Goal: Transaction & Acquisition: Purchase product/service

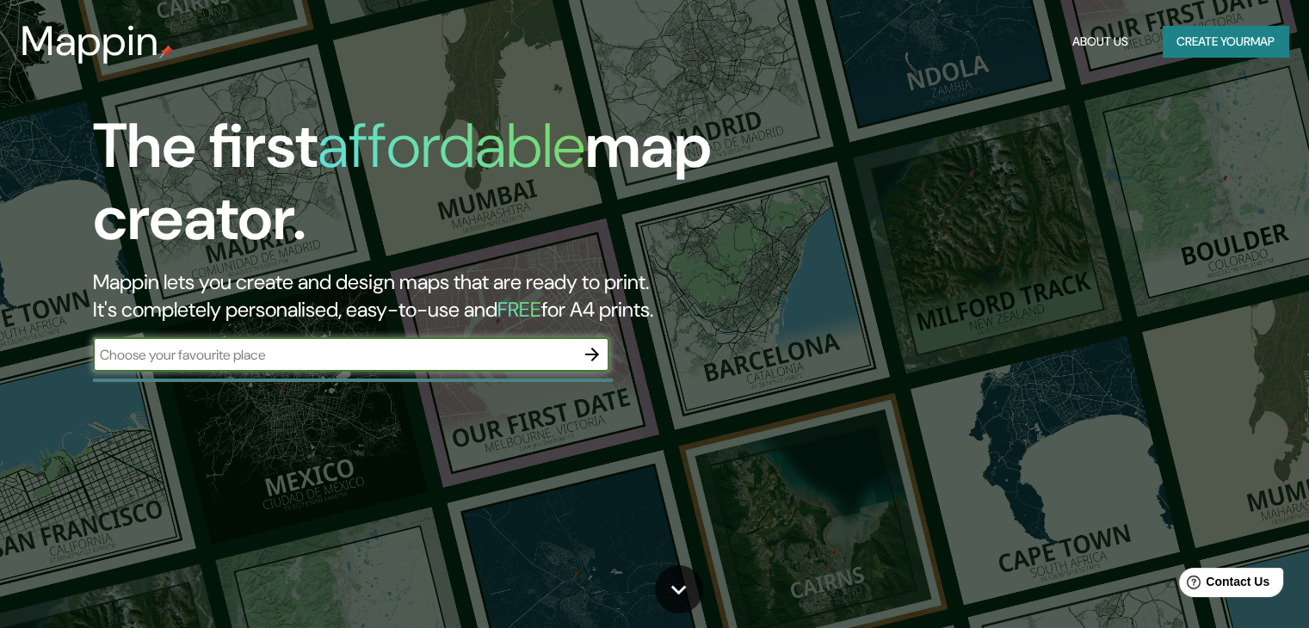
click at [231, 359] on input "text" at bounding box center [334, 355] width 482 height 20
paste input "[GEOGRAPHIC_DATA], [PERSON_NAME][GEOGRAPHIC_DATA]"
type input "[GEOGRAPHIC_DATA], [PERSON_NAME][GEOGRAPHIC_DATA]"
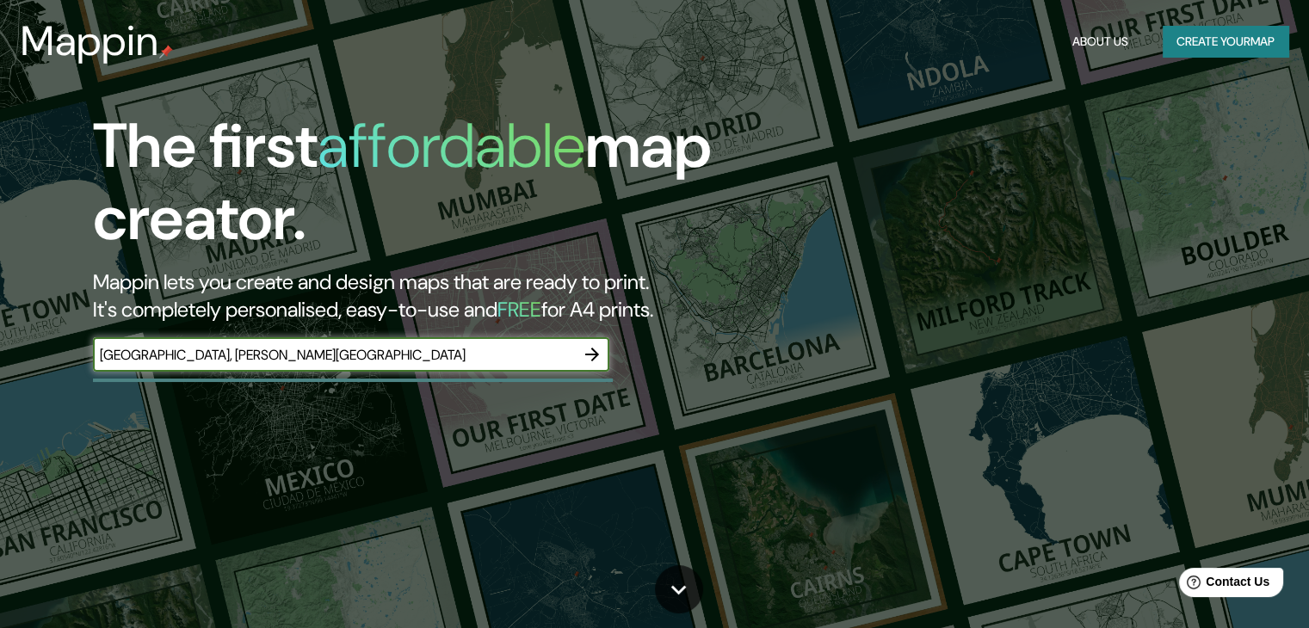
click at [588, 347] on icon "button" at bounding box center [592, 354] width 21 height 21
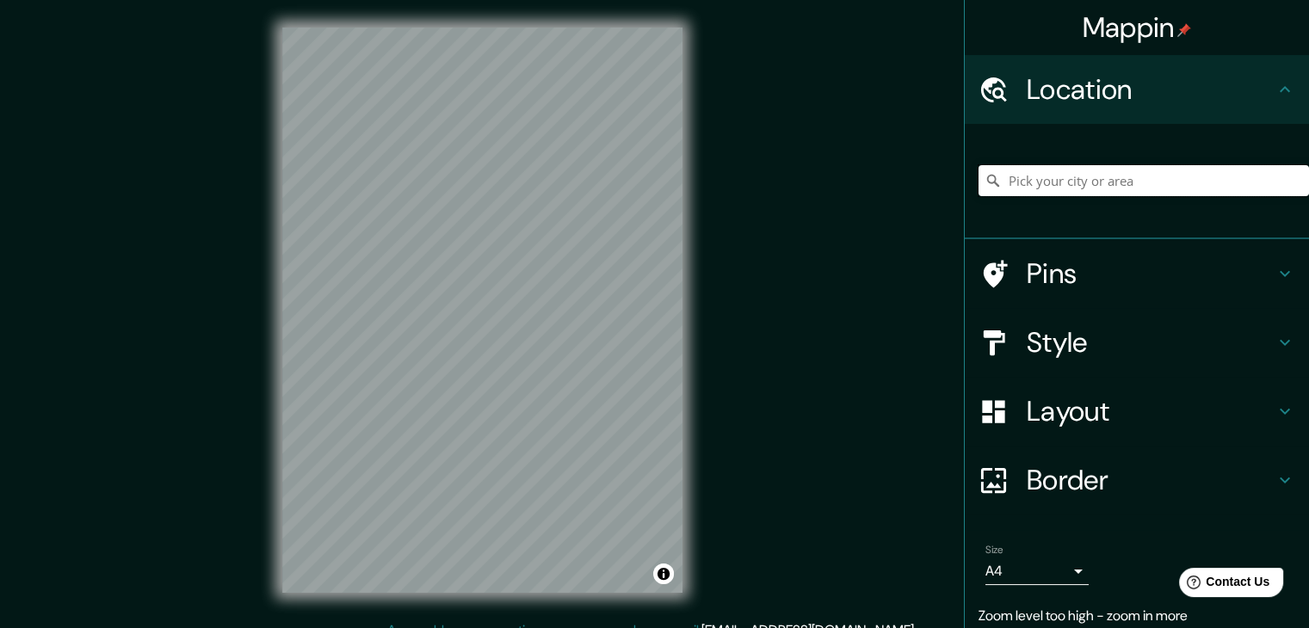
click at [1048, 180] on input "Pick your city or area" at bounding box center [1143, 180] width 330 height 31
paste input "[GEOGRAPHIC_DATA], [PERSON_NAME][GEOGRAPHIC_DATA]"
type input "[GEOGRAPHIC_DATA], [US_STATE], [GEOGRAPHIC_DATA]"
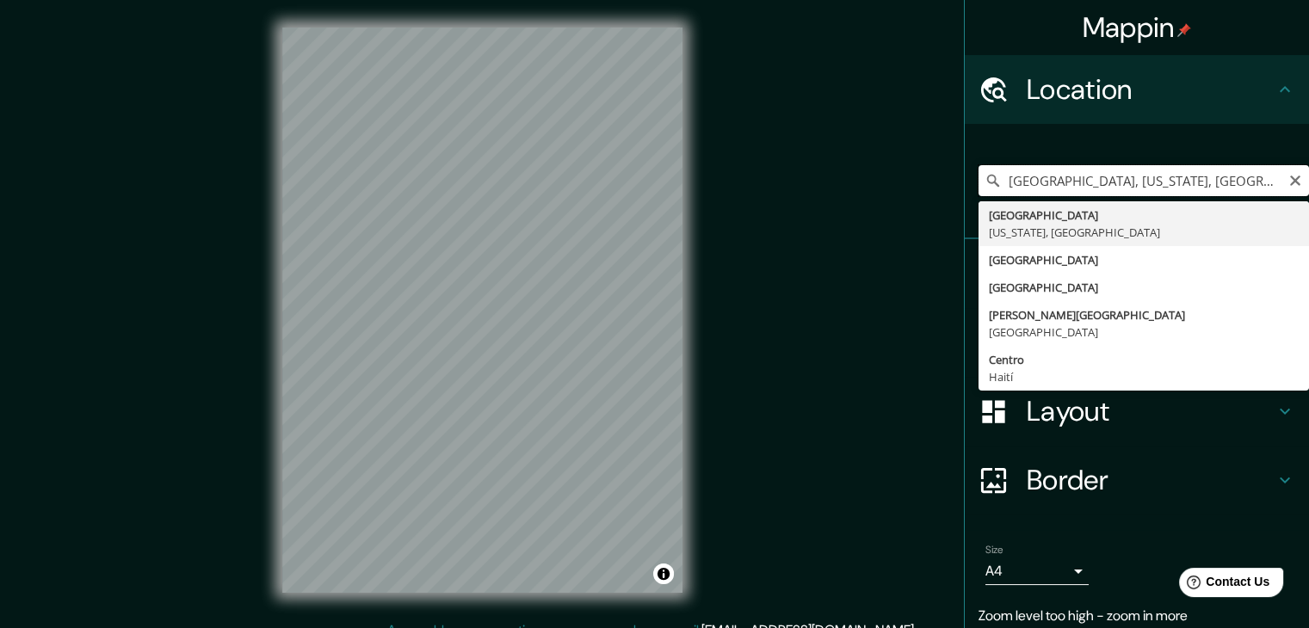
click at [1036, 176] on input "[GEOGRAPHIC_DATA], [US_STATE], [GEOGRAPHIC_DATA]" at bounding box center [1143, 180] width 330 height 31
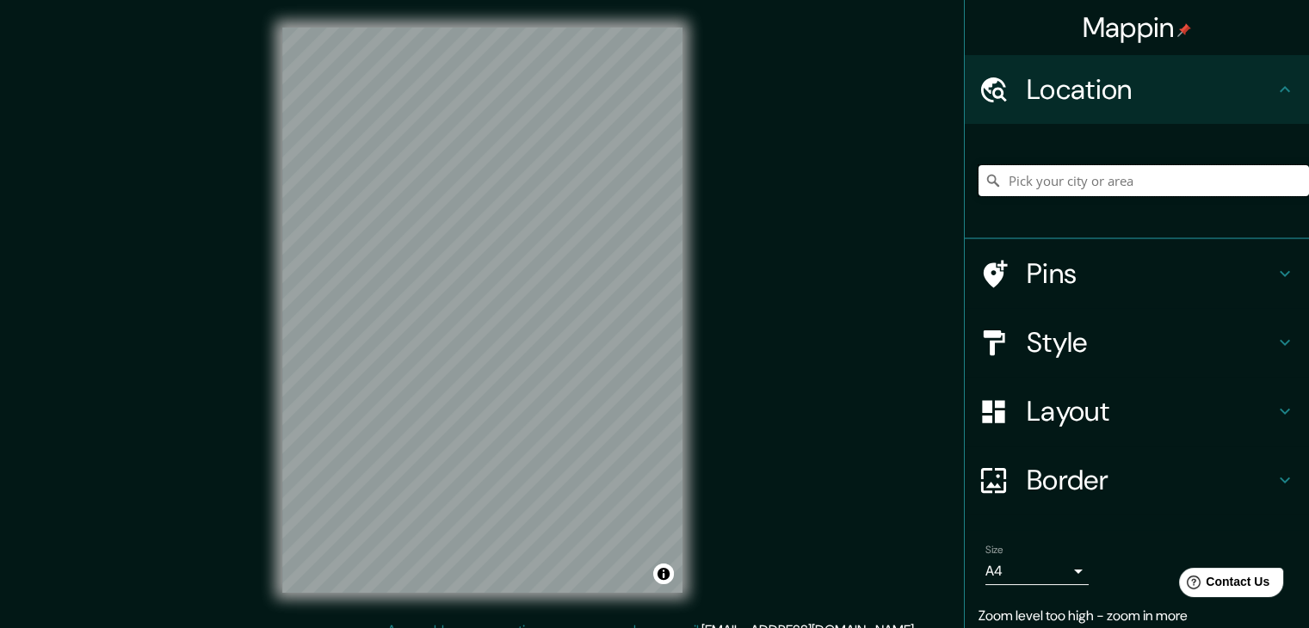
paste input "[GEOGRAPHIC_DATA], [PERSON_NAME][GEOGRAPHIC_DATA]"
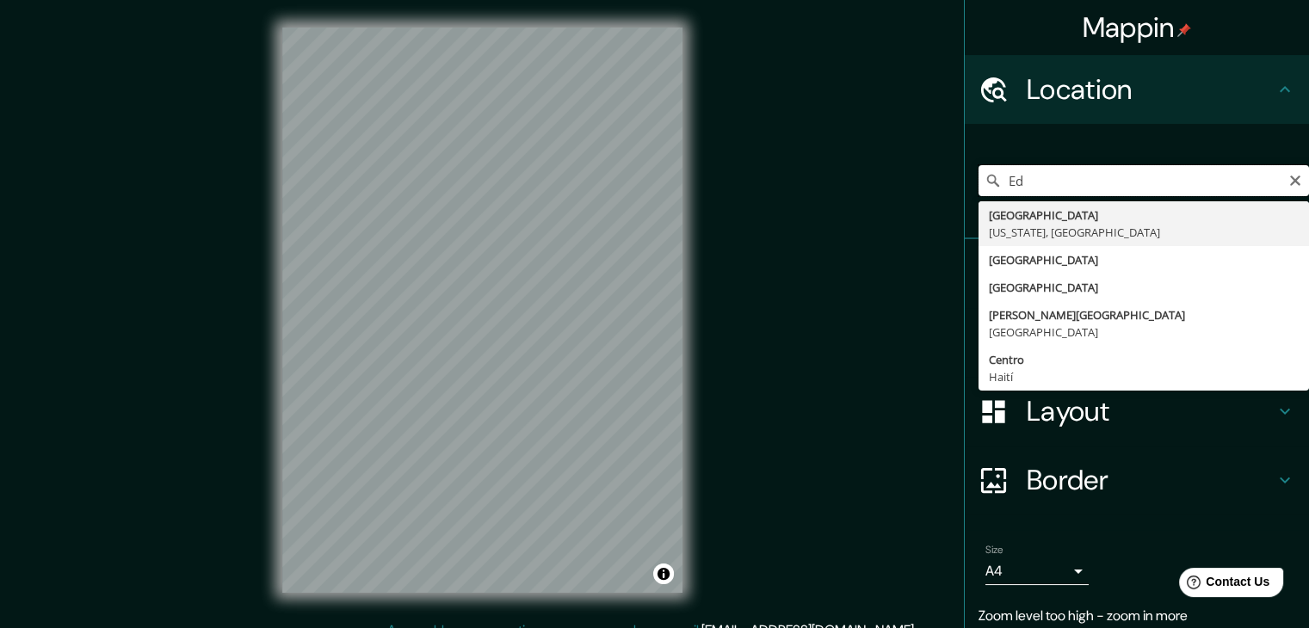
type input "E"
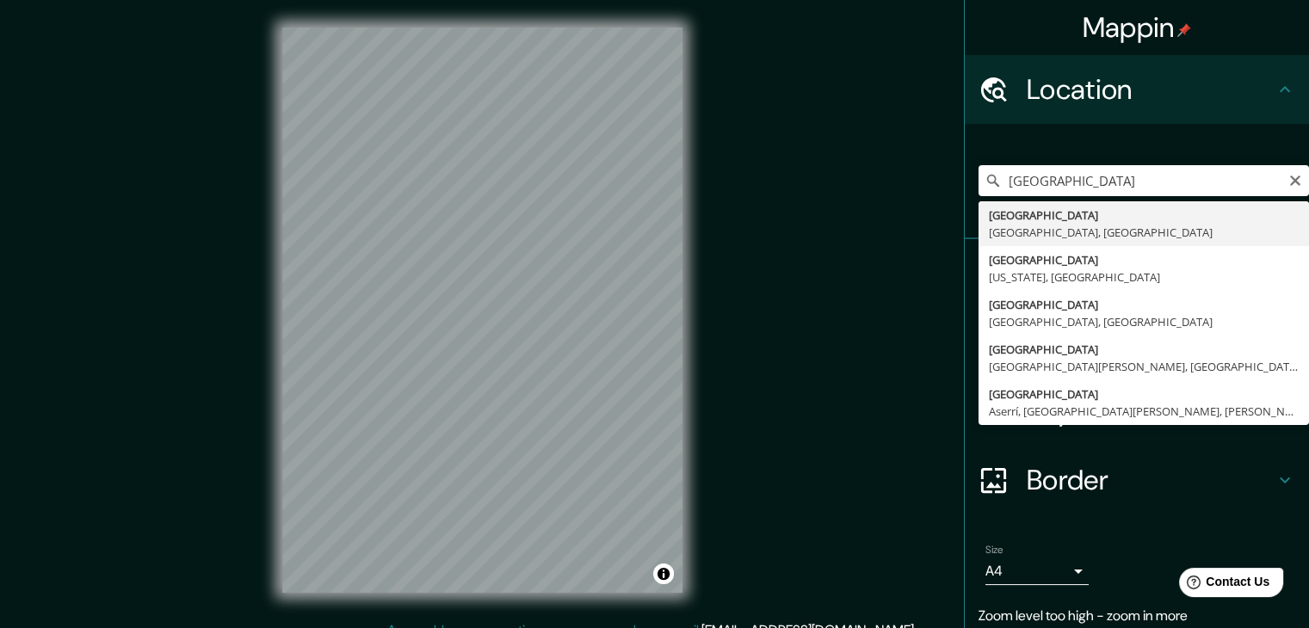
type input "[GEOGRAPHIC_DATA], [GEOGRAPHIC_DATA], [GEOGRAPHIC_DATA]"
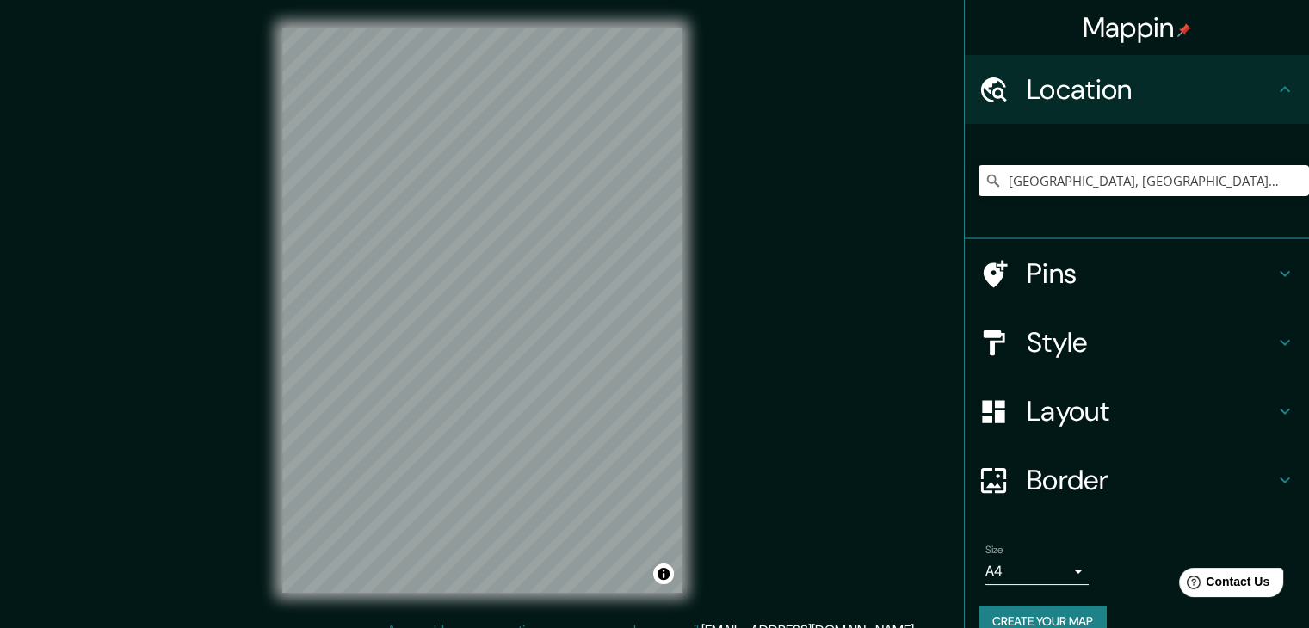
click at [719, 285] on div "Mappin Location [GEOGRAPHIC_DATA], [GEOGRAPHIC_DATA], [GEOGRAPHIC_DATA] Pins St…" at bounding box center [654, 324] width 1309 height 648
click at [1146, 480] on h4 "Border" at bounding box center [1151, 480] width 248 height 34
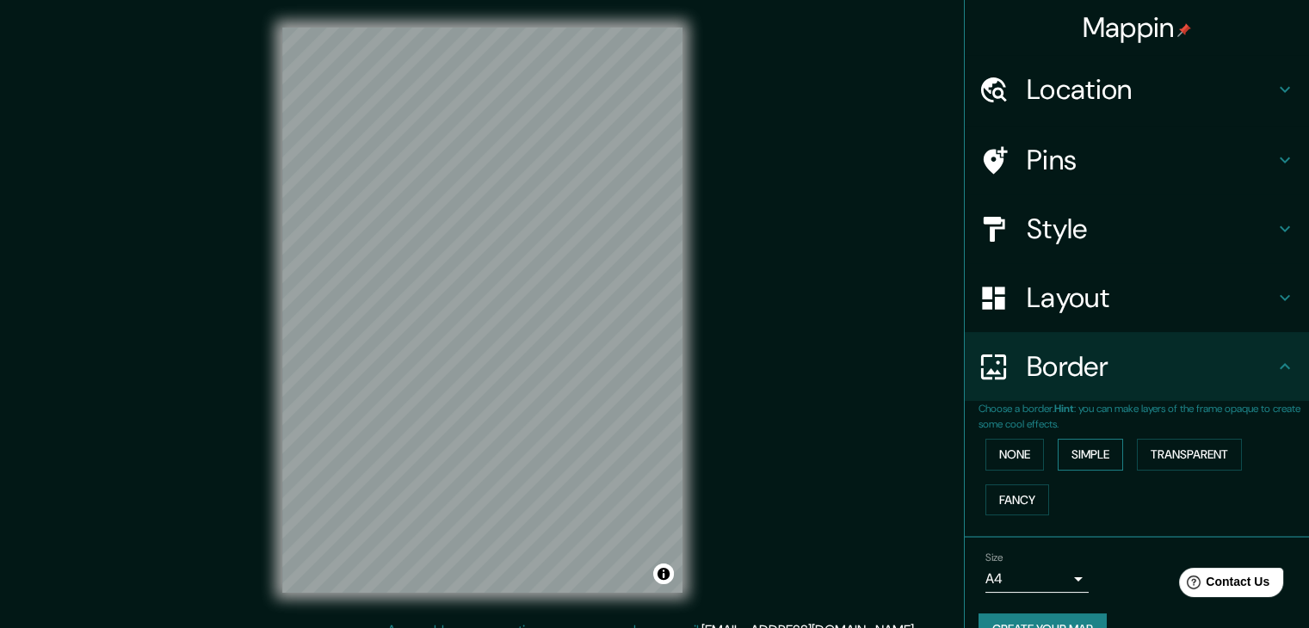
click at [1106, 451] on button "Simple" at bounding box center [1090, 455] width 65 height 32
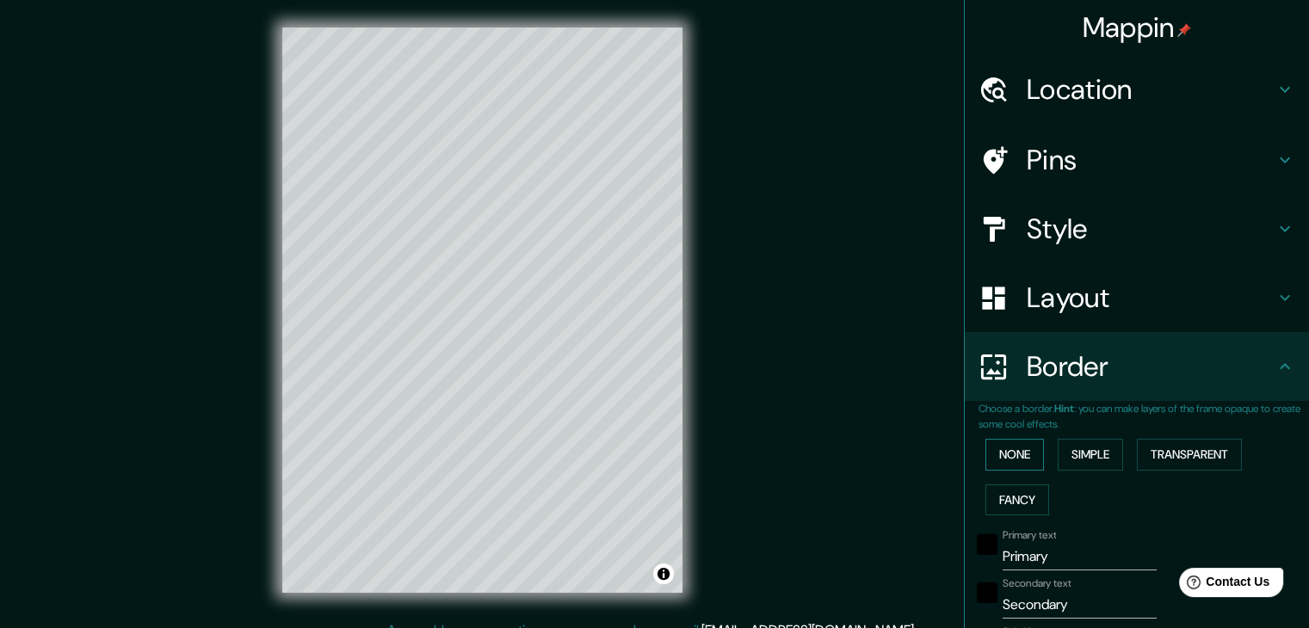
click at [1018, 439] on button "None" at bounding box center [1014, 455] width 59 height 32
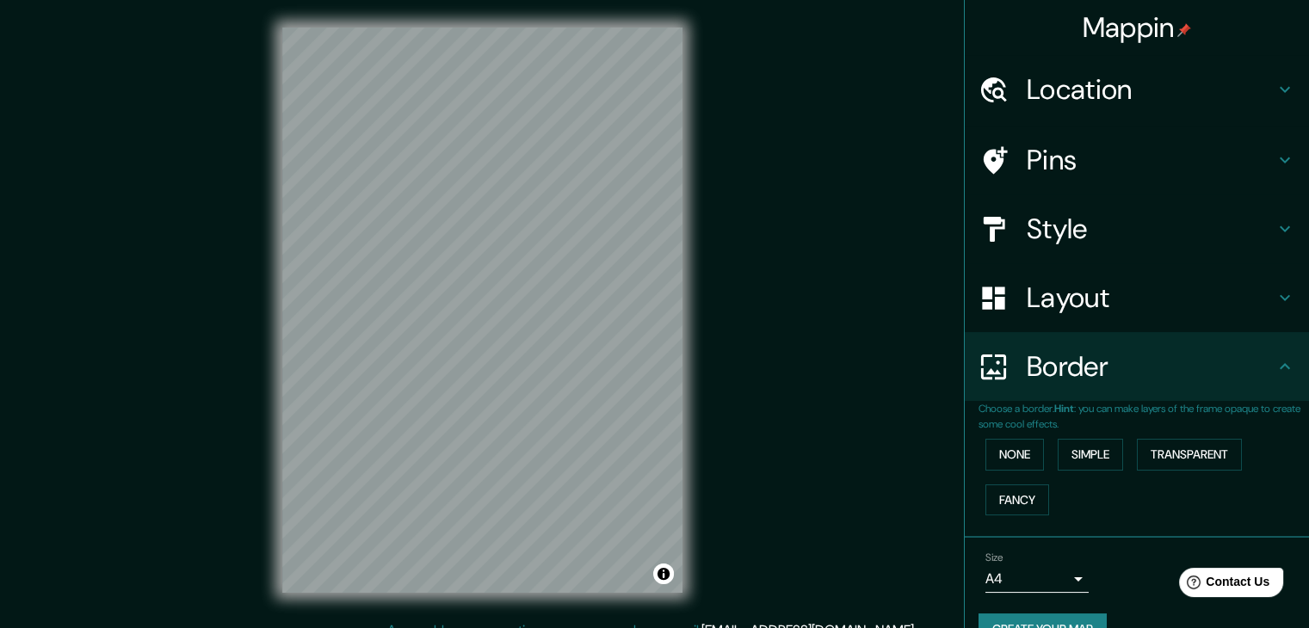
click at [1209, 371] on h4 "Border" at bounding box center [1151, 366] width 248 height 34
click at [1274, 295] on icon at bounding box center [1284, 297] width 21 height 21
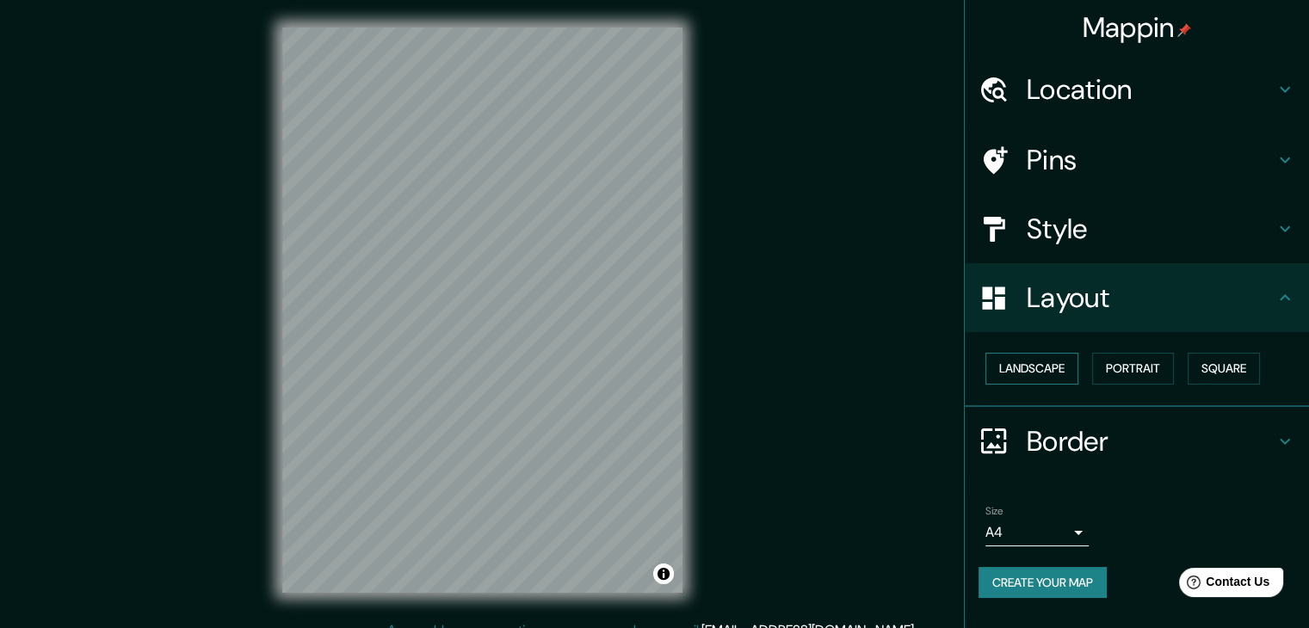
click at [1058, 369] on button "Landscape" at bounding box center [1031, 369] width 93 height 32
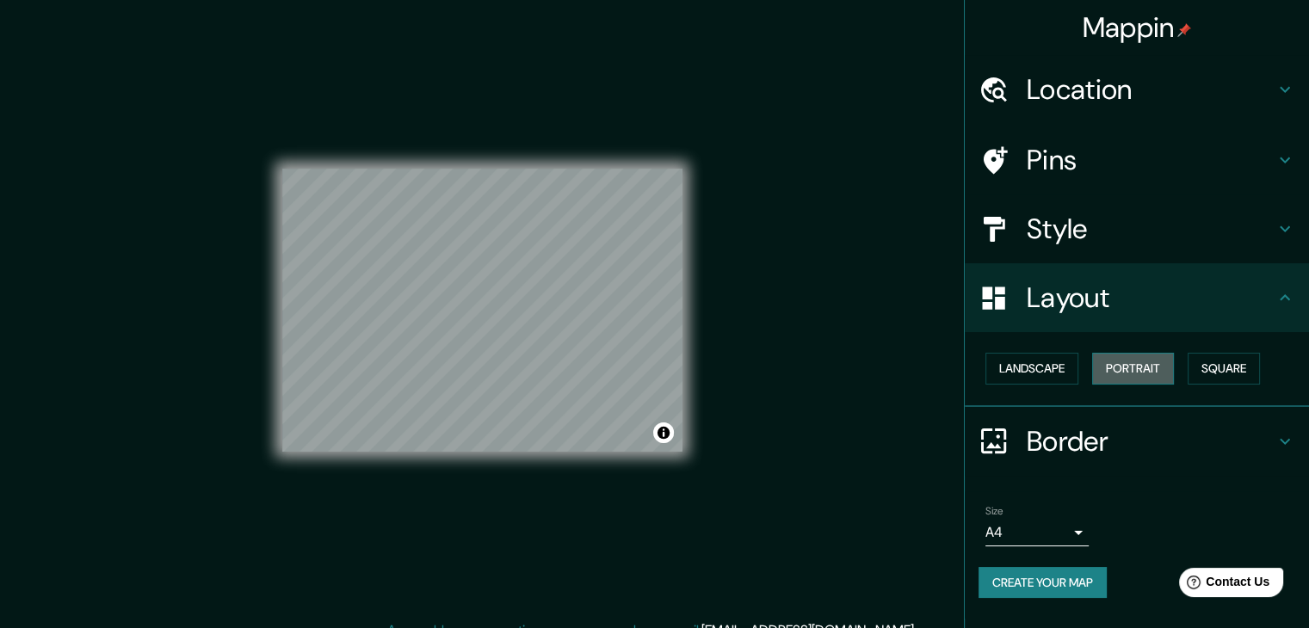
click at [1131, 364] on button "Portrait" at bounding box center [1133, 369] width 82 height 32
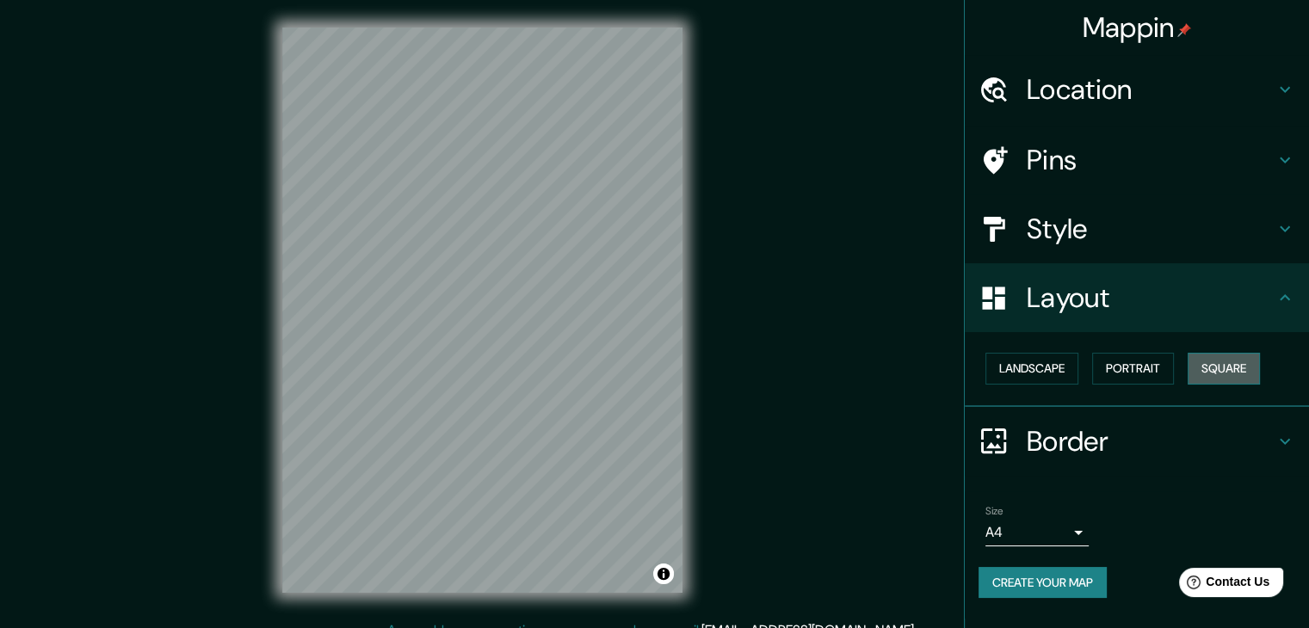
click at [1220, 367] on button "Square" at bounding box center [1224, 369] width 72 height 32
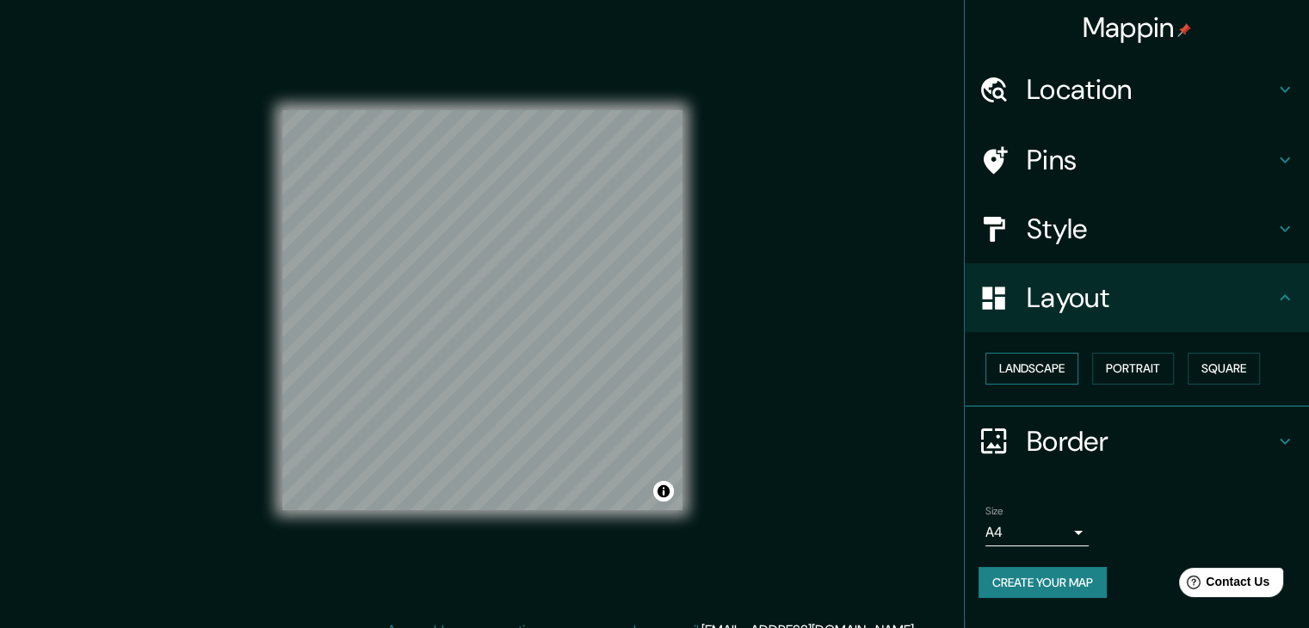
click at [1068, 364] on button "Landscape" at bounding box center [1031, 369] width 93 height 32
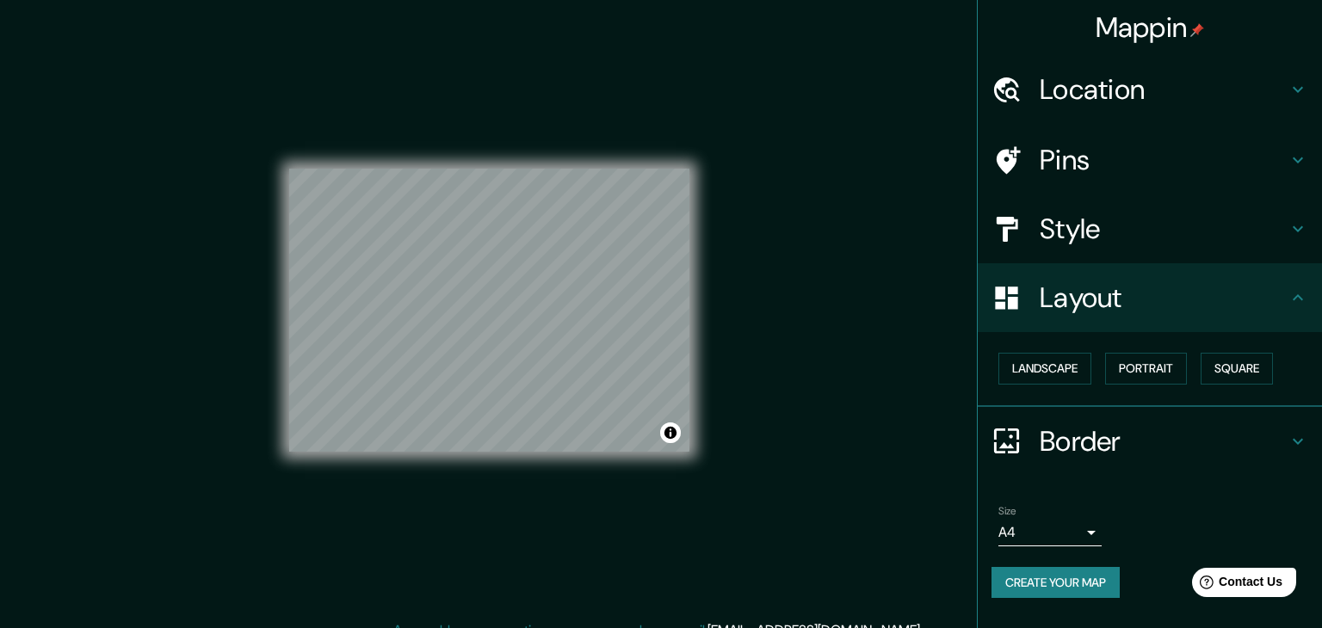
click at [1074, 537] on body "Mappin Location Monterrey, Nuevo León, México Pins Style Layout Landscape Portr…" at bounding box center [661, 314] width 1322 height 628
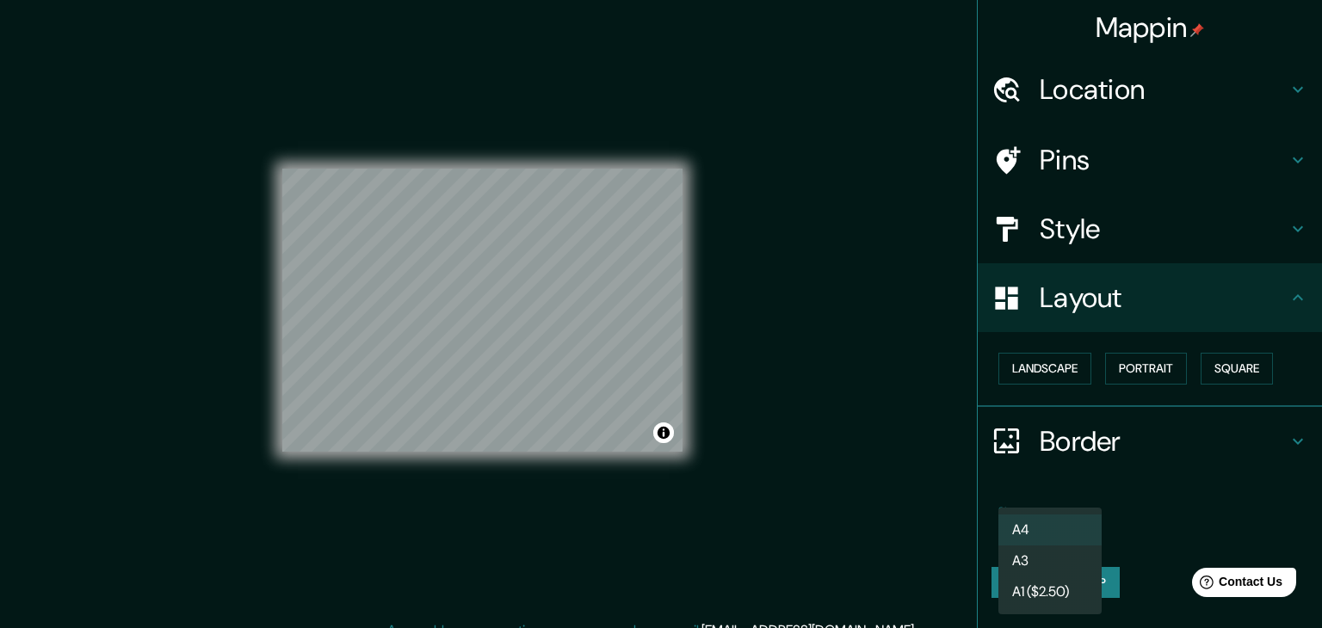
click at [1050, 555] on li "A3" at bounding box center [1049, 561] width 103 height 31
click at [1062, 534] on body "Mappin Location Monterrey, Nuevo León, México Pins Style Layout Landscape Portr…" at bounding box center [661, 314] width 1322 height 628
click at [1030, 554] on li "A3" at bounding box center [1049, 561] width 103 height 31
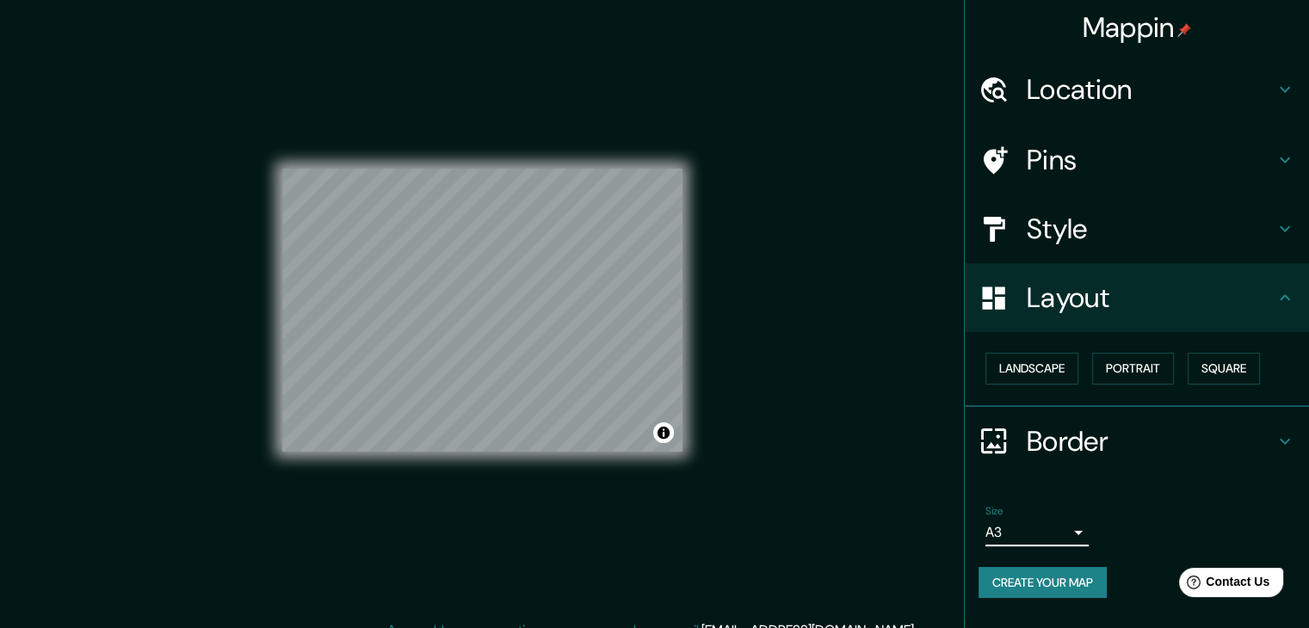
click at [1050, 541] on body "Mappin Location Monterrey, Nuevo León, México Pins Style Layout Landscape Portr…" at bounding box center [654, 314] width 1309 height 628
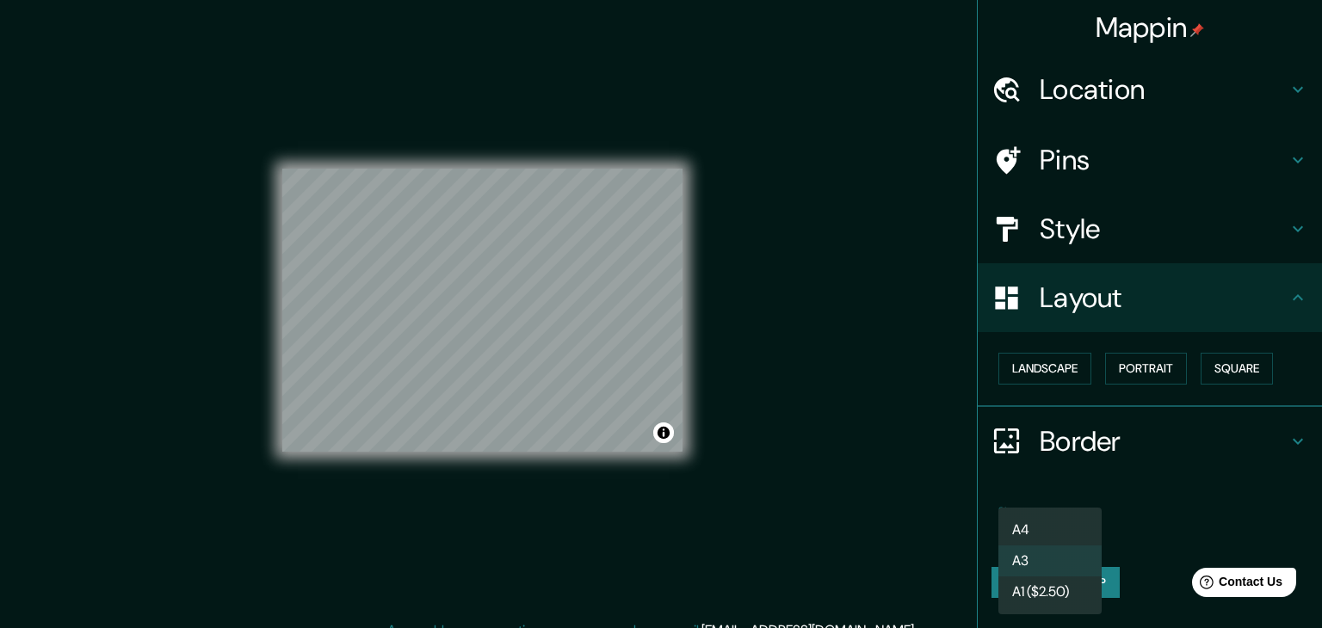
click at [1015, 593] on li "A1 ($2.50)" at bounding box center [1049, 592] width 103 height 31
click at [1058, 527] on body "Mappin Location Monterrey, Nuevo León, México Pins Style Layout Landscape Portr…" at bounding box center [661, 314] width 1322 height 628
click at [1035, 561] on li "A3" at bounding box center [1049, 561] width 103 height 31
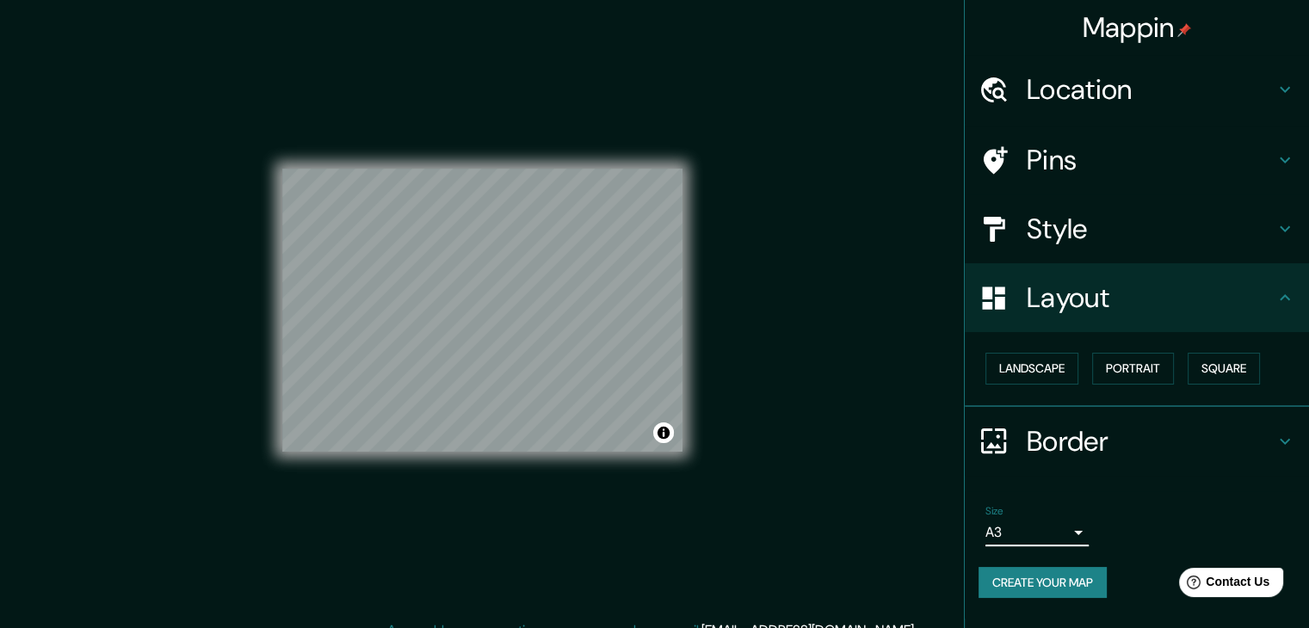
click at [1177, 464] on div "Border" at bounding box center [1137, 441] width 344 height 69
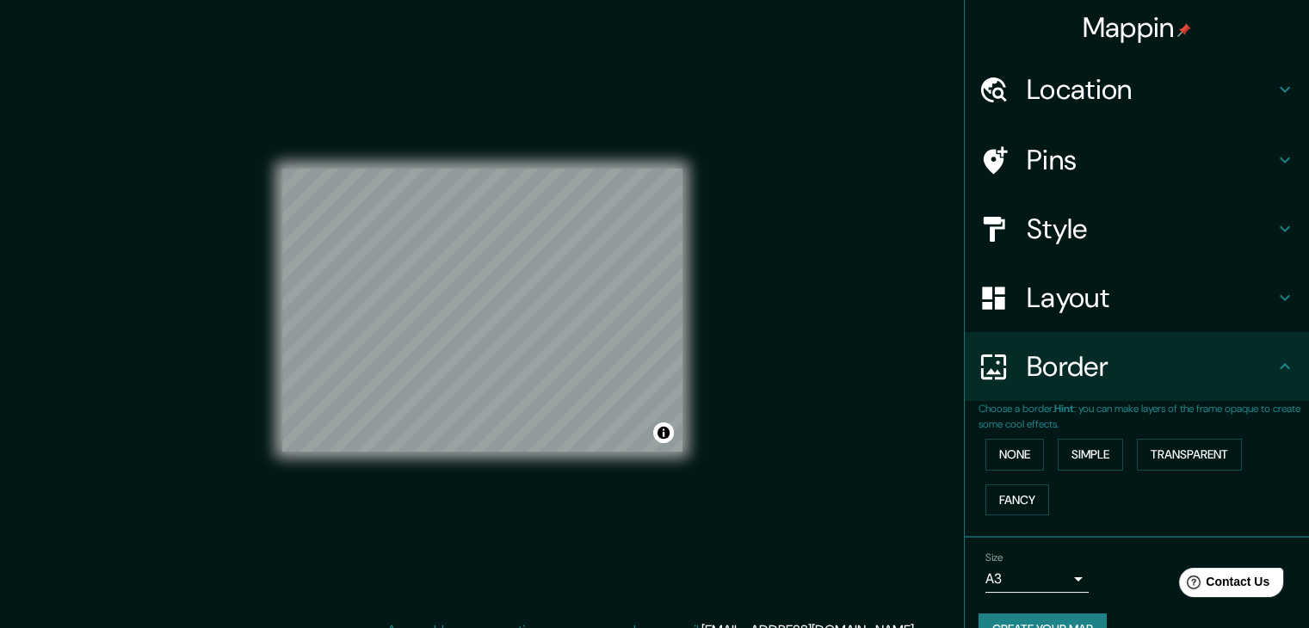
click at [1188, 386] on div "Border" at bounding box center [1137, 366] width 344 height 69
click at [1095, 298] on h4 "Layout" at bounding box center [1151, 298] width 248 height 34
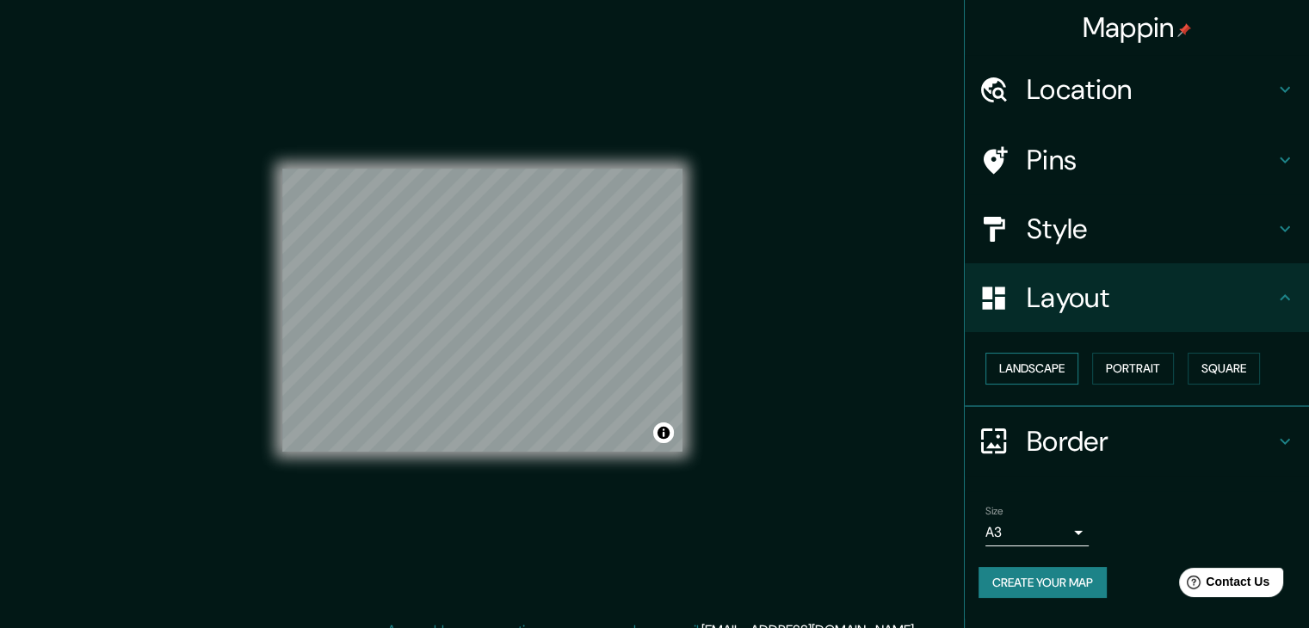
click at [1039, 361] on button "Landscape" at bounding box center [1031, 369] width 93 height 32
click at [1192, 225] on h4 "Style" at bounding box center [1151, 229] width 248 height 34
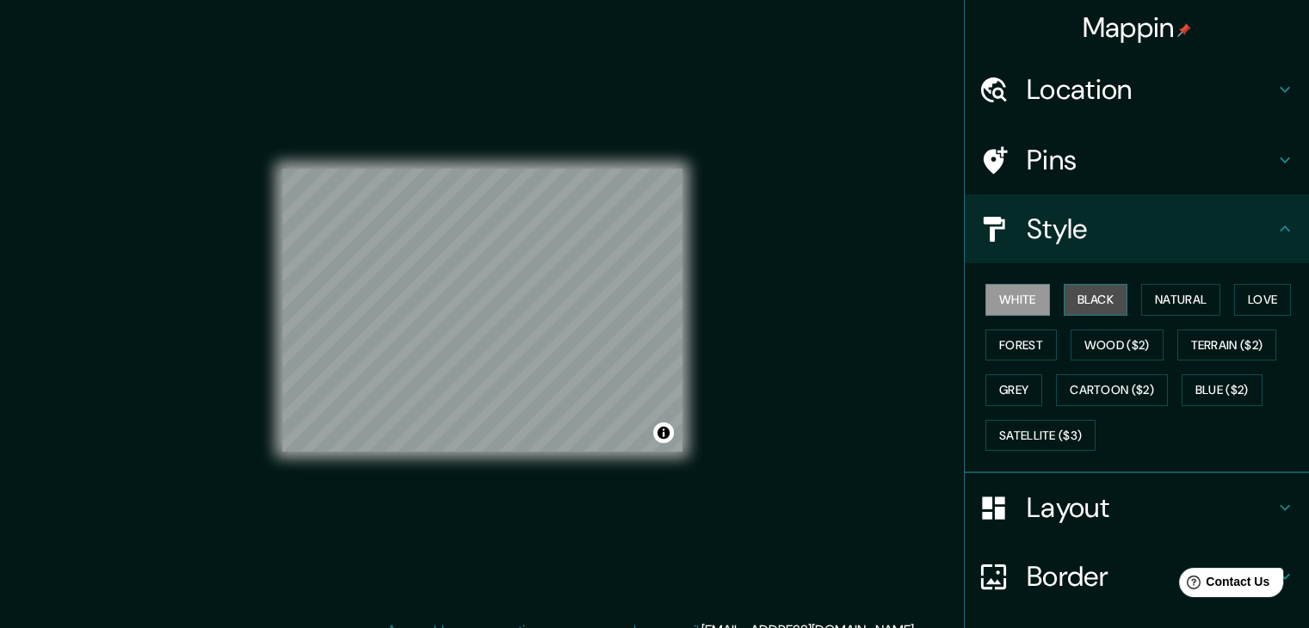
click at [1081, 294] on button "Black" at bounding box center [1096, 300] width 65 height 32
click at [1018, 300] on button "White" at bounding box center [1017, 300] width 65 height 32
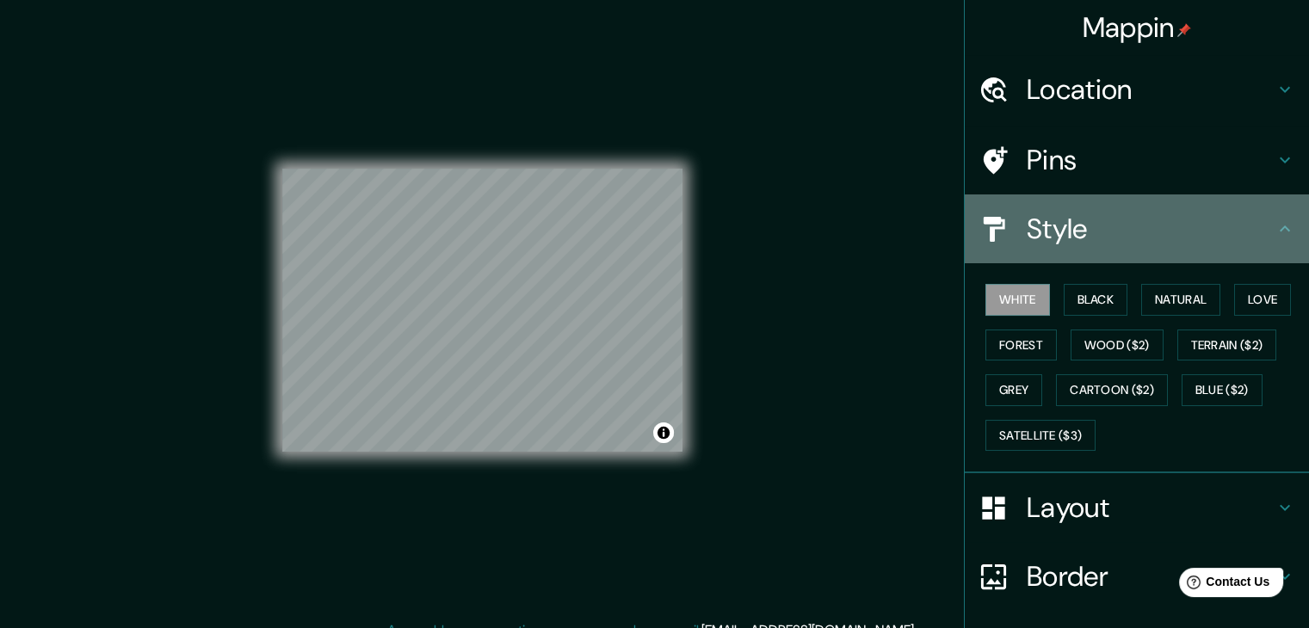
click at [1147, 227] on h4 "Style" at bounding box center [1151, 229] width 248 height 34
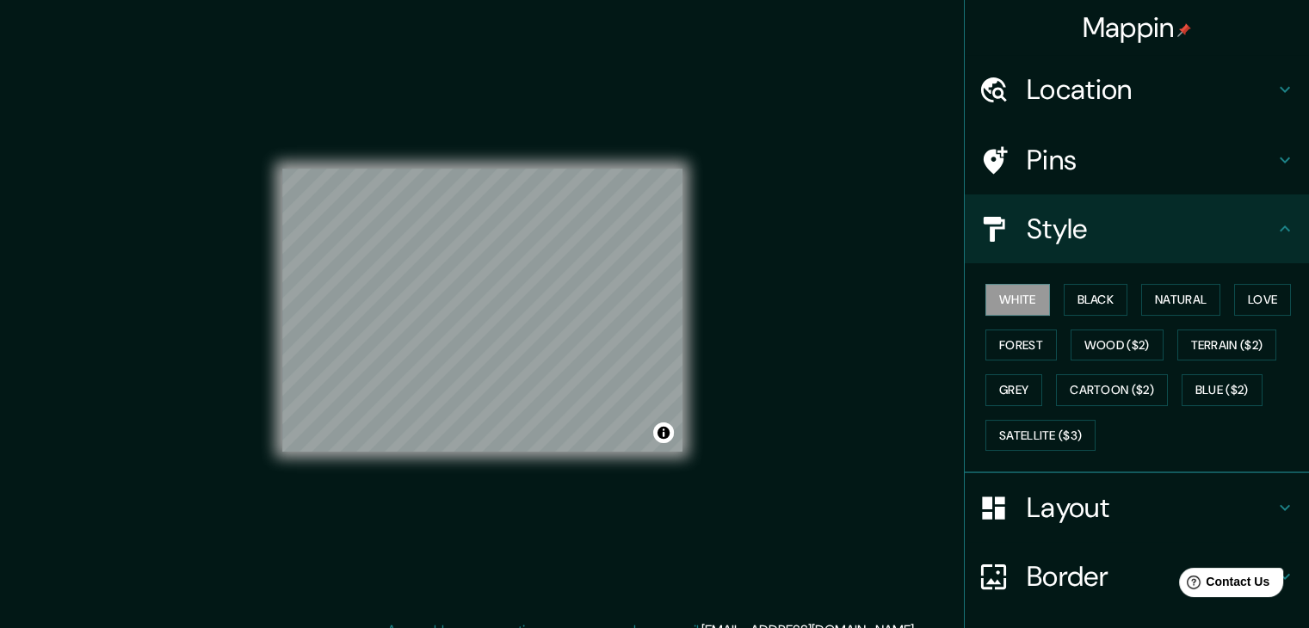
click at [1274, 225] on icon at bounding box center [1284, 229] width 21 height 21
click at [1080, 300] on button "Black" at bounding box center [1096, 300] width 65 height 32
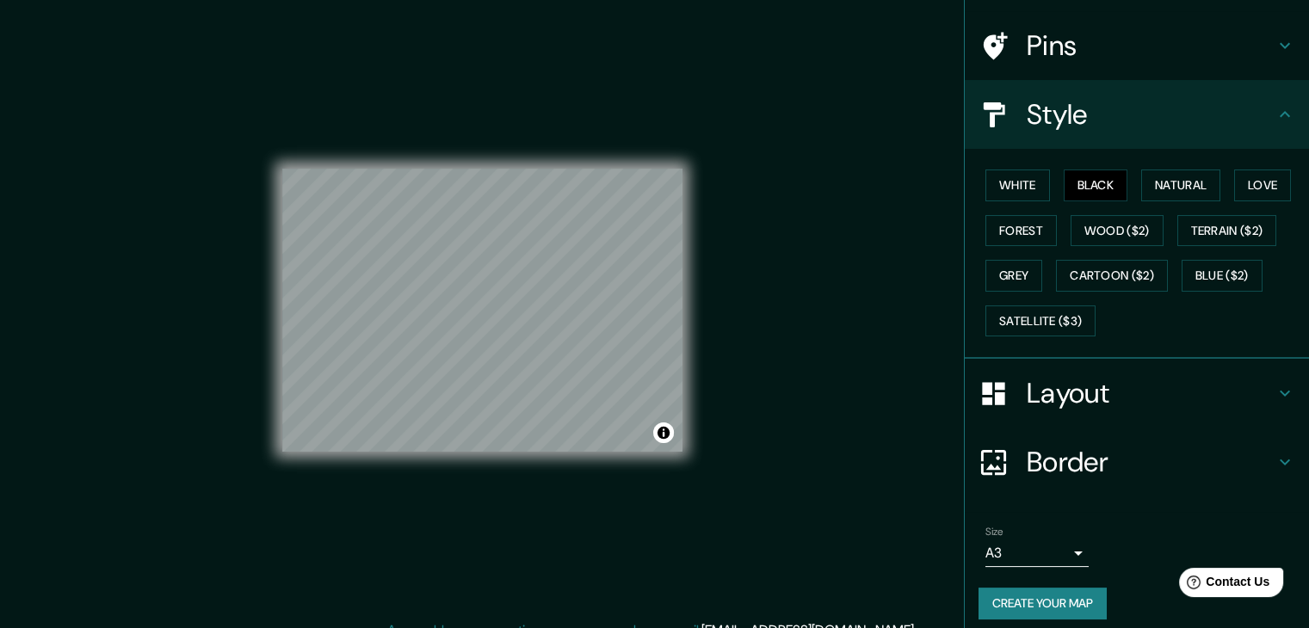
scroll to position [124, 0]
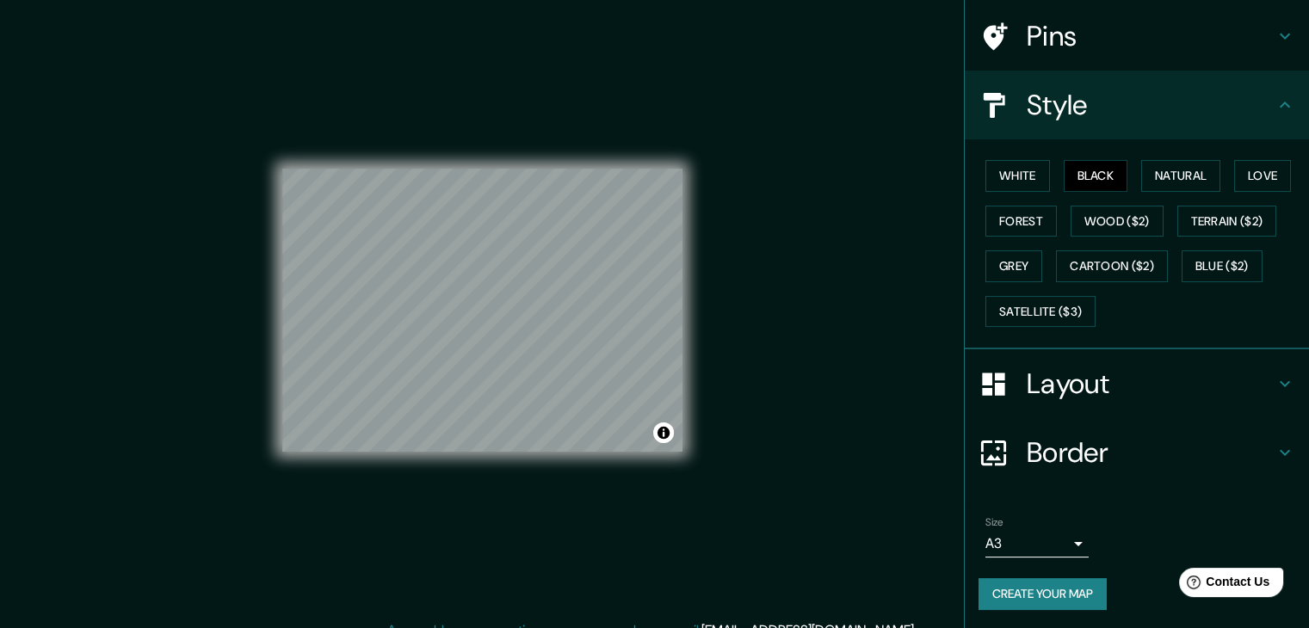
click at [1083, 376] on h4 "Layout" at bounding box center [1151, 384] width 248 height 34
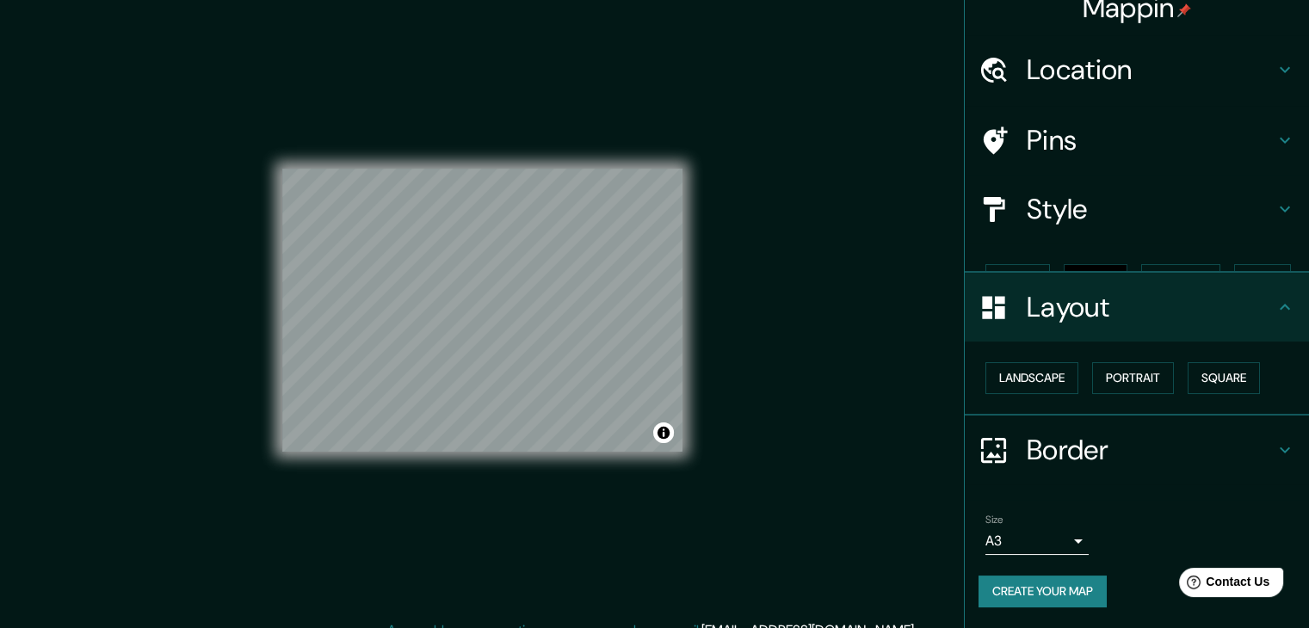
scroll to position [0, 0]
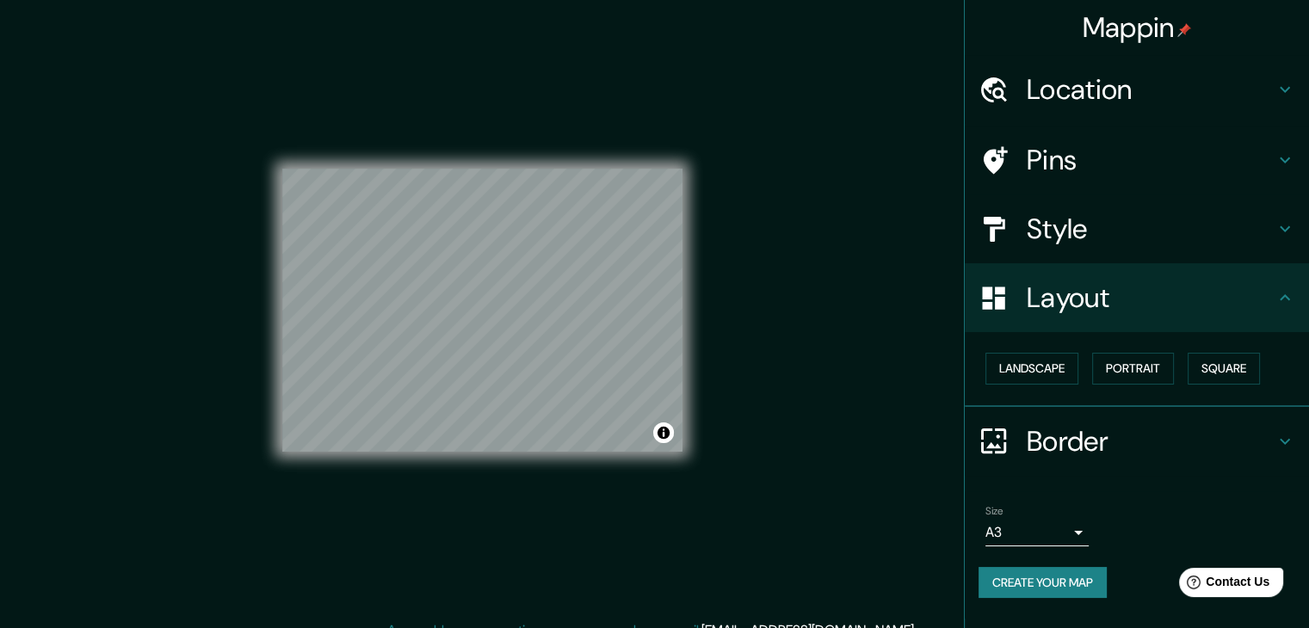
click at [1093, 306] on h4 "Layout" at bounding box center [1151, 298] width 248 height 34
click at [1082, 160] on h4 "Pins" at bounding box center [1151, 160] width 248 height 34
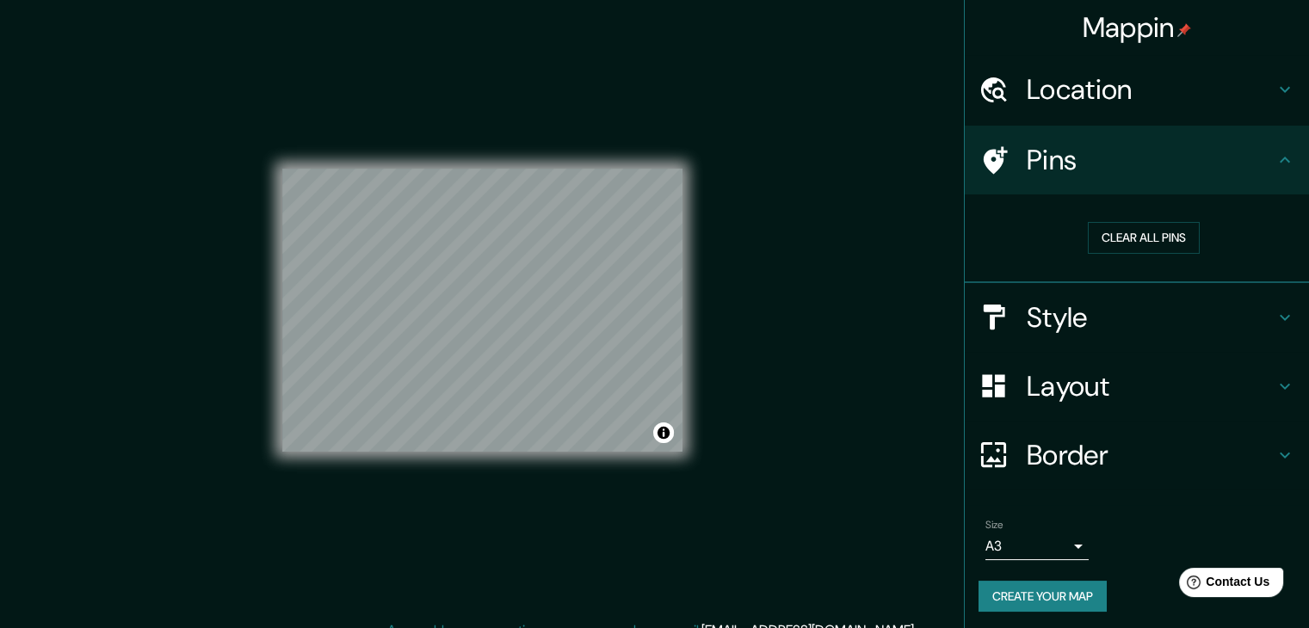
click at [1082, 160] on h4 "Pins" at bounding box center [1151, 160] width 248 height 34
click at [1070, 318] on h4 "Style" at bounding box center [1151, 317] width 248 height 34
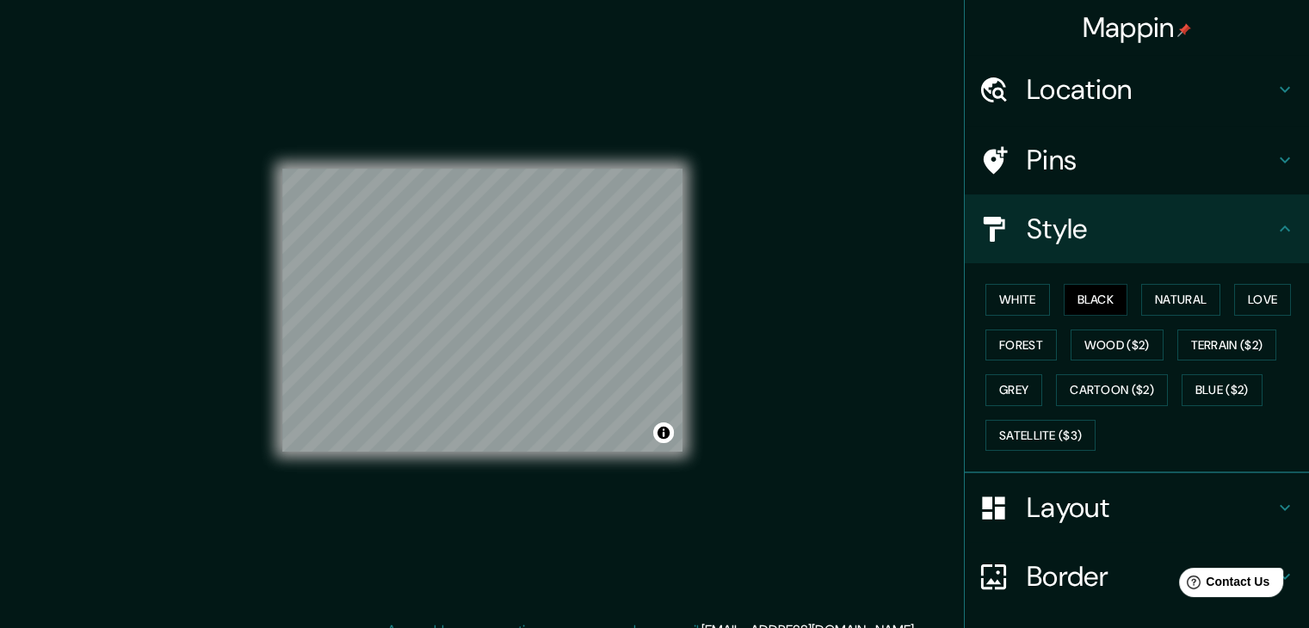
click at [1146, 464] on div "Mappin Location Monterrey, Nuevo León, México Pins Style White Black Natural Lo…" at bounding box center [654, 324] width 1309 height 648
click at [1274, 226] on icon at bounding box center [1284, 229] width 21 height 21
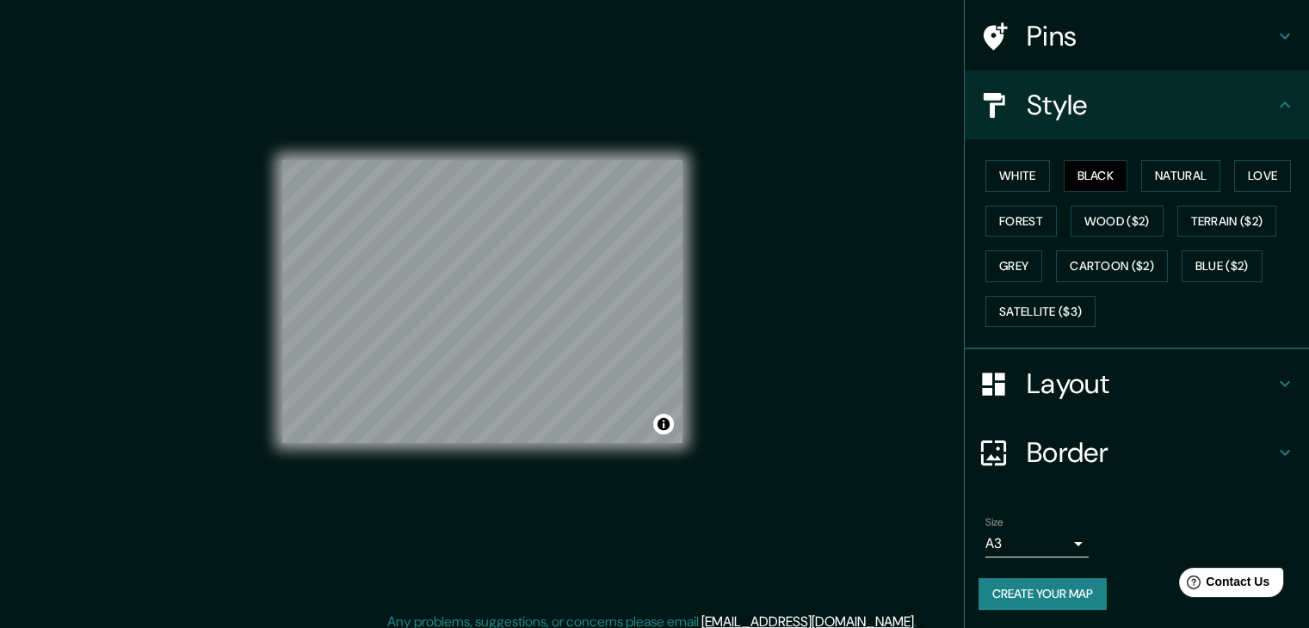
scroll to position [20, 0]
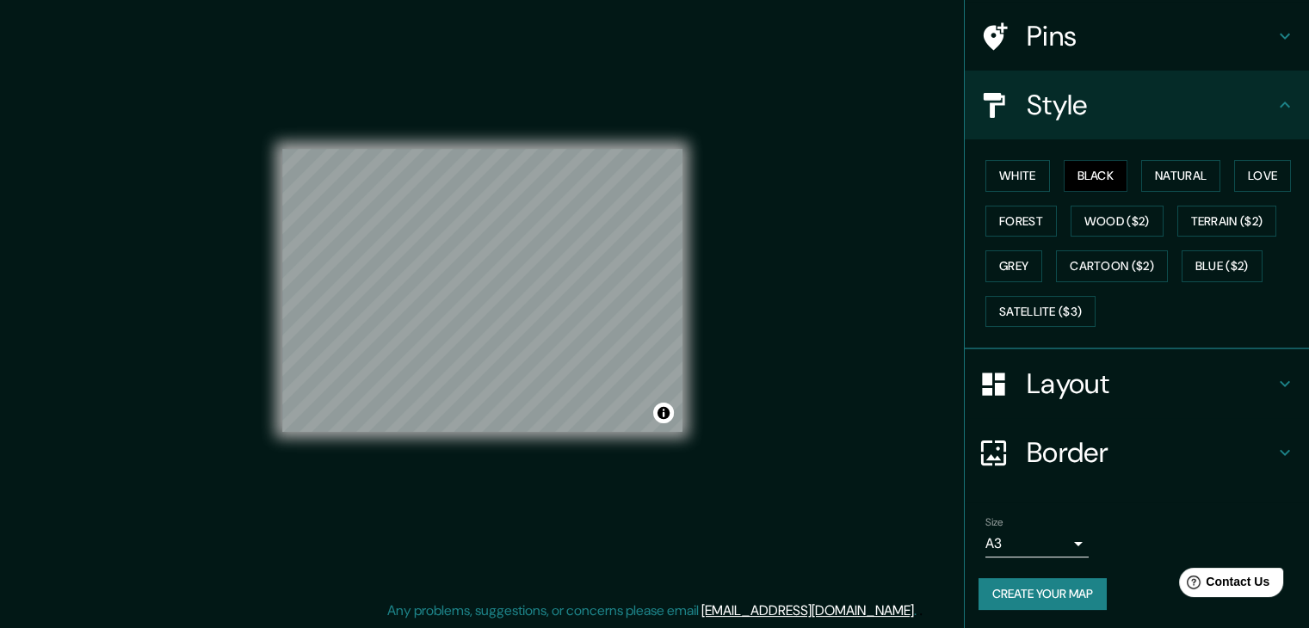
click at [1032, 588] on button "Create your map" at bounding box center [1042, 594] width 128 height 32
click at [1012, 587] on div "Create your map" at bounding box center [1136, 594] width 317 height 32
click at [1033, 553] on body "Mappin Location Monterrey, Nuevo León, México Pins Style White Black Natural Lo…" at bounding box center [654, 294] width 1309 height 628
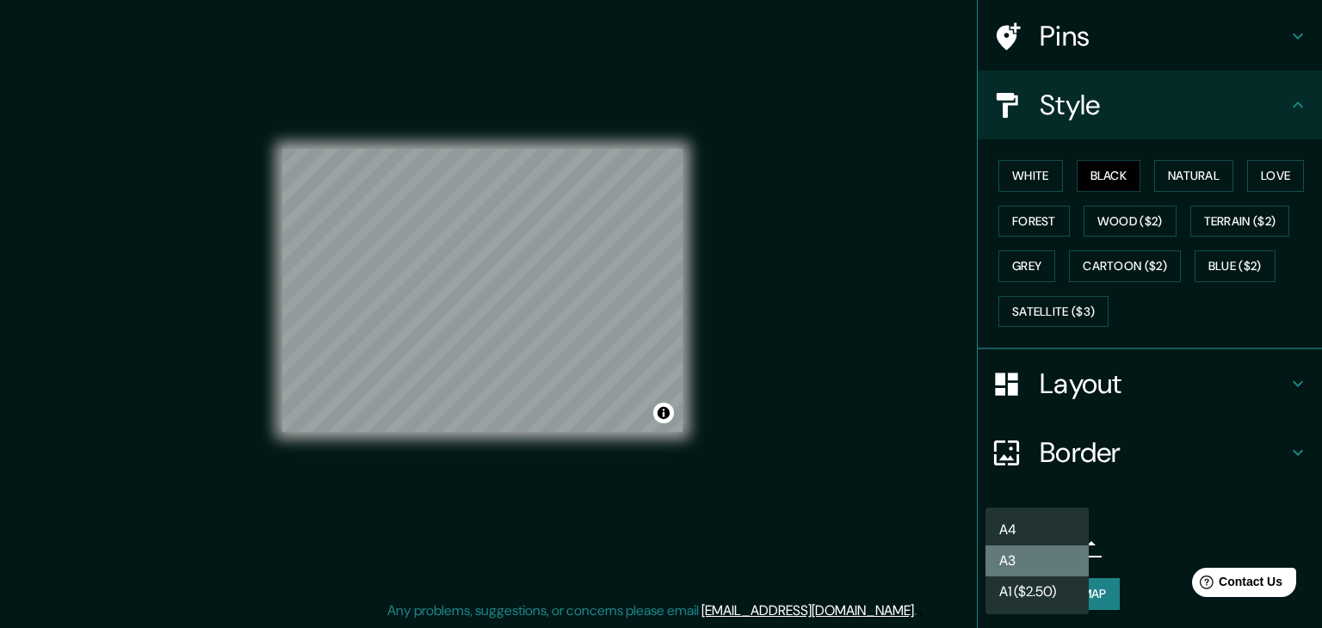
click at [1033, 565] on li "A3" at bounding box center [1036, 561] width 103 height 31
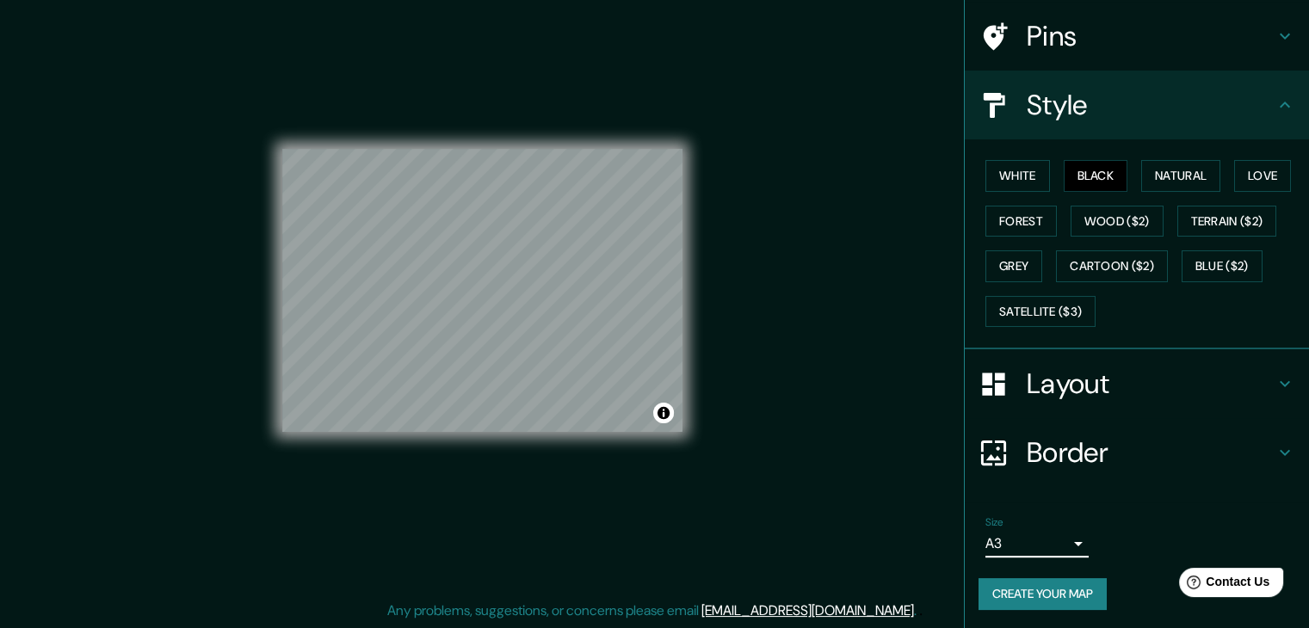
click at [1040, 592] on button "Create your map" at bounding box center [1042, 594] width 128 height 32
click at [1150, 96] on h4 "Style" at bounding box center [1151, 105] width 248 height 34
click at [1279, 109] on icon at bounding box center [1284, 105] width 21 height 21
click at [1274, 102] on icon at bounding box center [1284, 105] width 21 height 21
click at [1274, 379] on icon at bounding box center [1284, 383] width 21 height 21
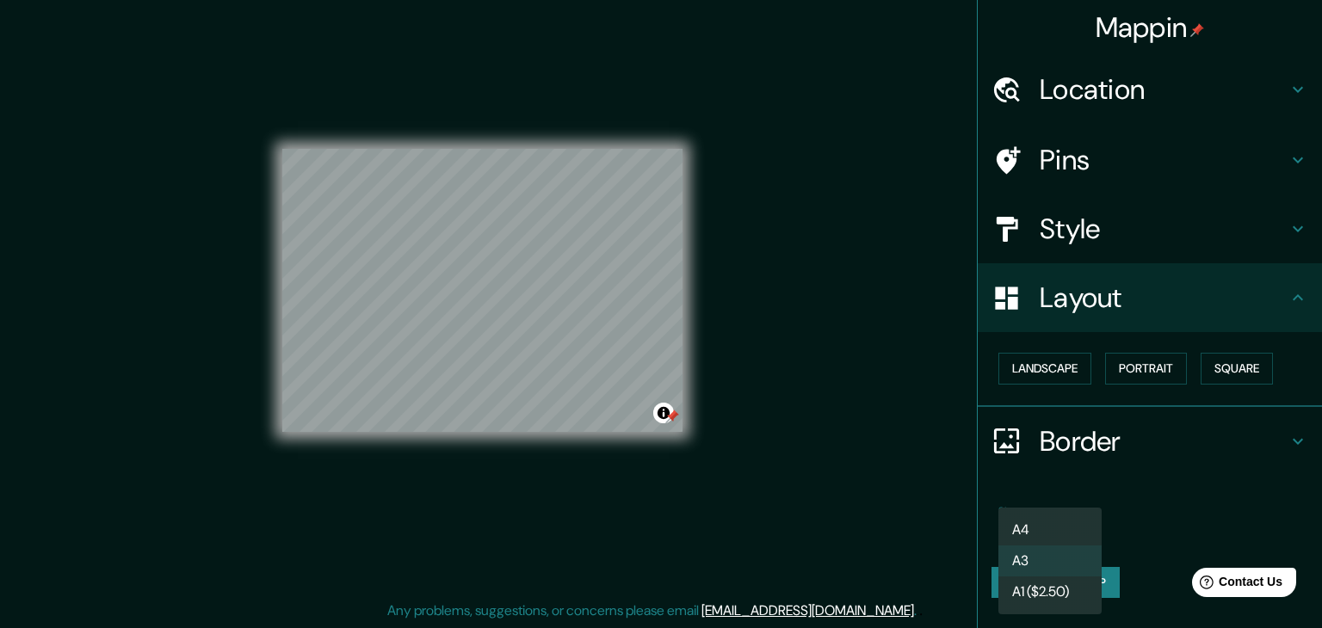
click at [1060, 534] on body "Mappin Location Monterrey, Nuevo León, México Pins Style Layout Landscape Portr…" at bounding box center [661, 294] width 1322 height 628
click at [1070, 527] on li "A4" at bounding box center [1049, 530] width 103 height 31
type input "single"
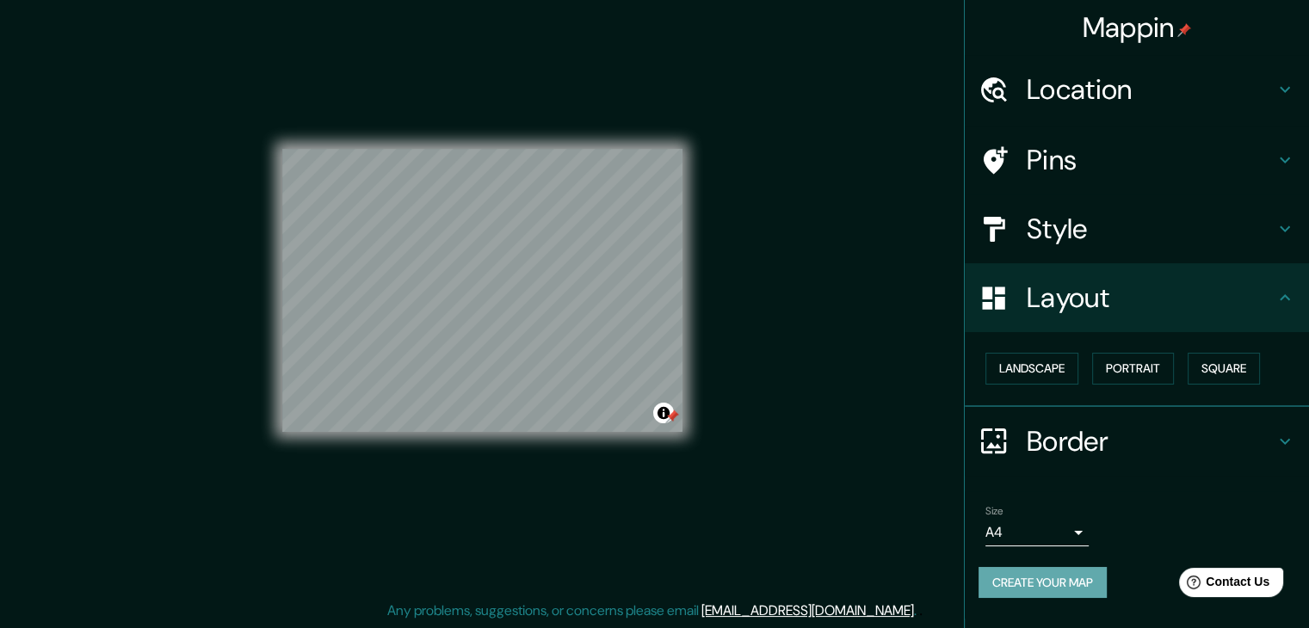
click at [1067, 579] on button "Create your map" at bounding box center [1042, 583] width 128 height 32
click at [1134, 361] on button "Portrait" at bounding box center [1133, 369] width 82 height 32
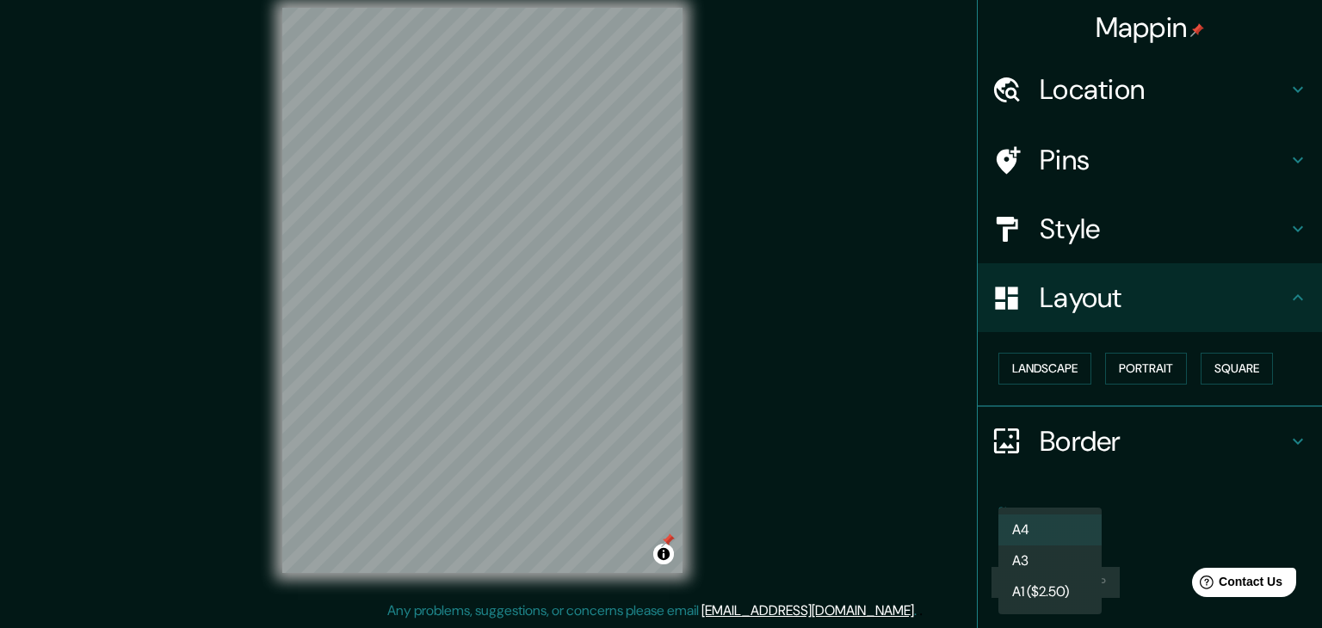
click at [1052, 536] on body "Mappin Location Monterrey, Nuevo León, México Pins Style Layout Landscape Portr…" at bounding box center [661, 294] width 1322 height 628
click at [1151, 369] on div at bounding box center [661, 314] width 1322 height 628
click at [1031, 534] on body "Mappin Location Monterrey, Nuevo León, México Pins Style Layout Landscape Portr…" at bounding box center [661, 294] width 1322 height 628
click at [1038, 531] on li "A4" at bounding box center [1049, 530] width 103 height 31
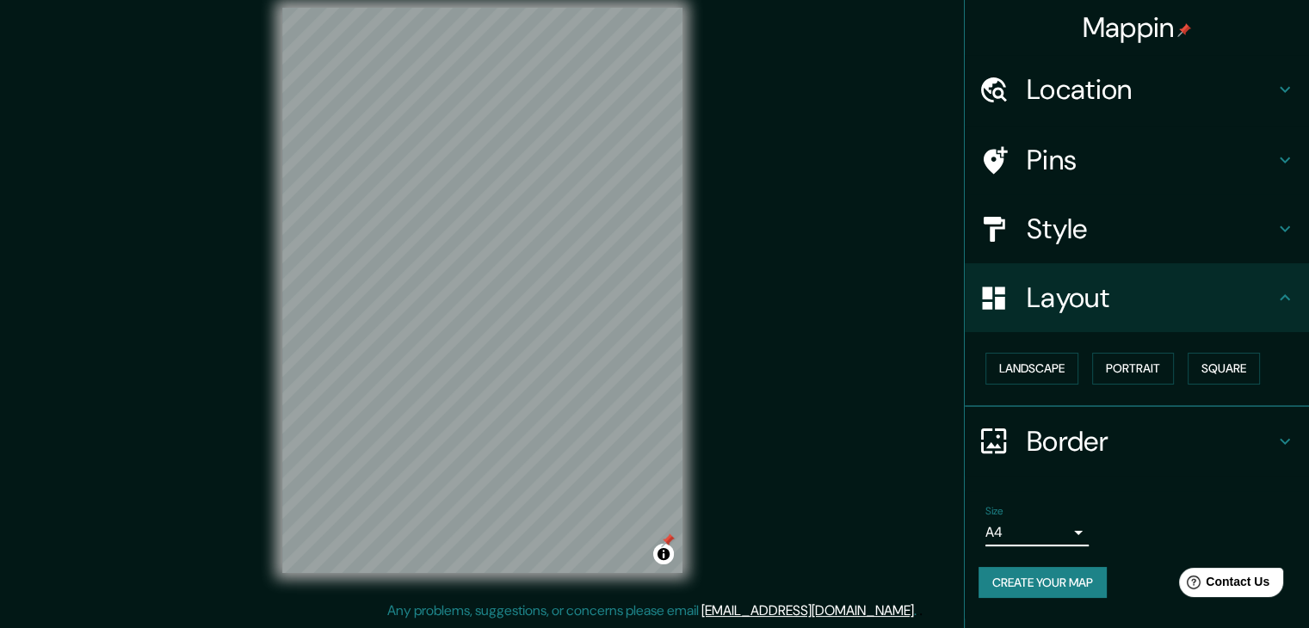
click at [1042, 586] on button "Create your map" at bounding box center [1042, 583] width 128 height 32
click at [1212, 444] on h4 "Border" at bounding box center [1151, 441] width 248 height 34
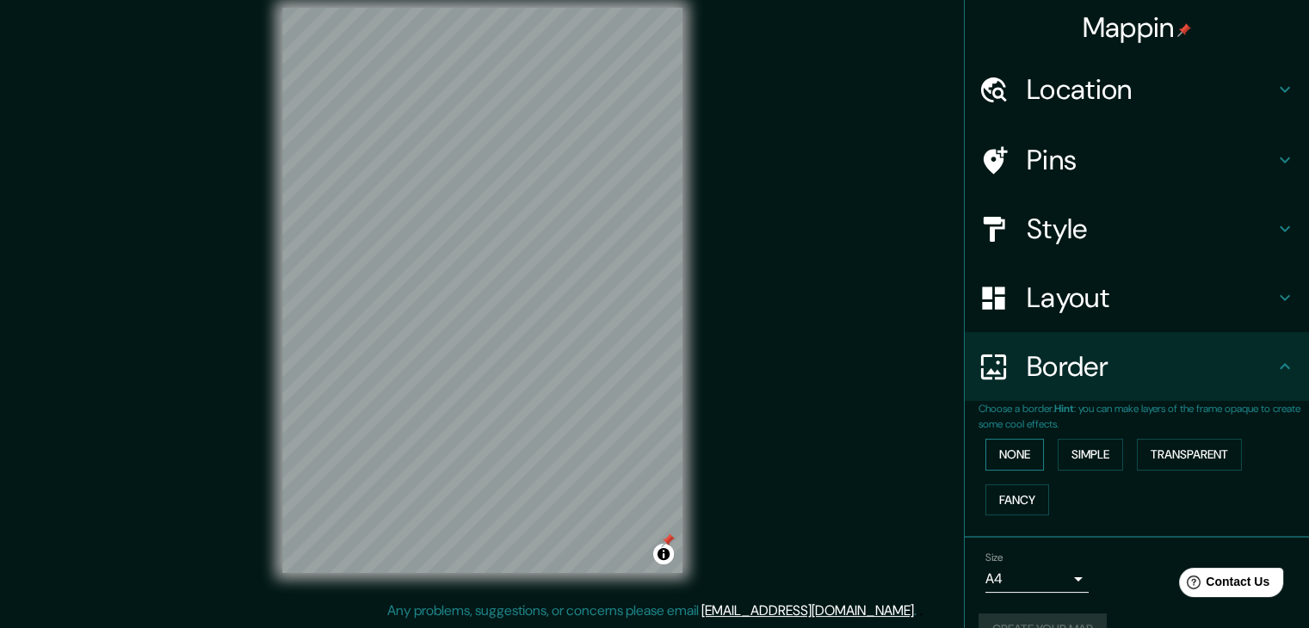
click at [1007, 453] on button "None" at bounding box center [1014, 455] width 59 height 32
click at [991, 489] on button "Fancy" at bounding box center [1017, 500] width 64 height 32
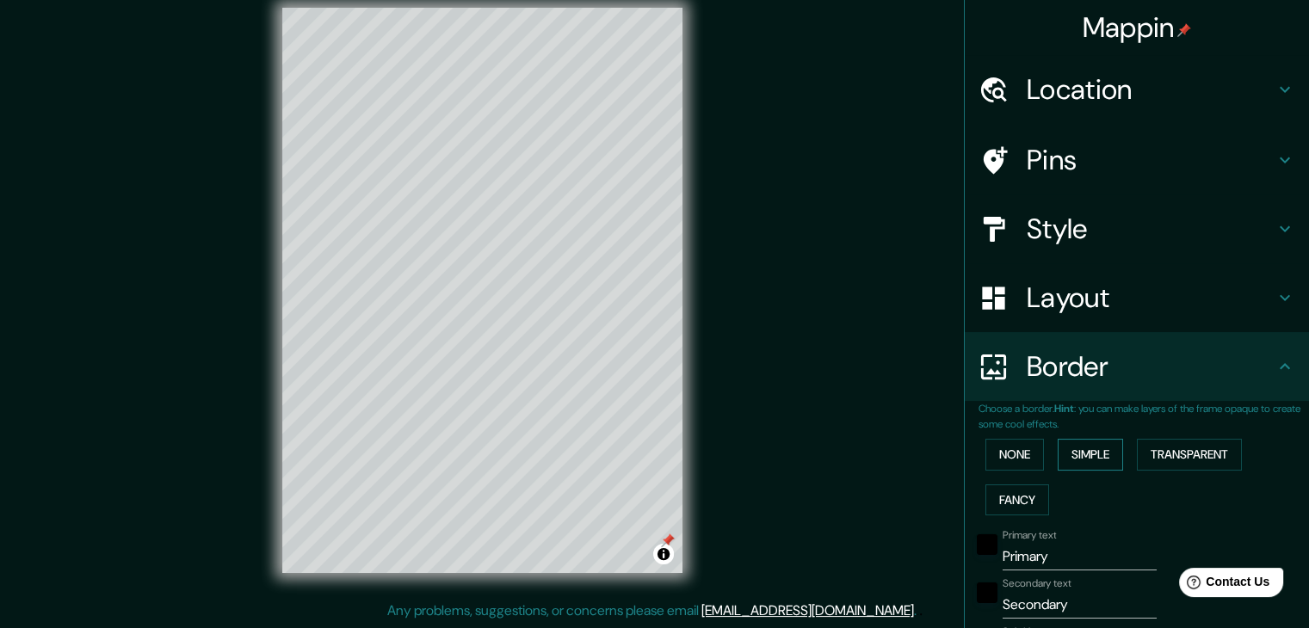
click at [1067, 455] on button "Simple" at bounding box center [1090, 455] width 65 height 32
click at [1167, 461] on button "Transparent" at bounding box center [1189, 455] width 105 height 32
click at [993, 462] on button "None" at bounding box center [1014, 455] width 59 height 32
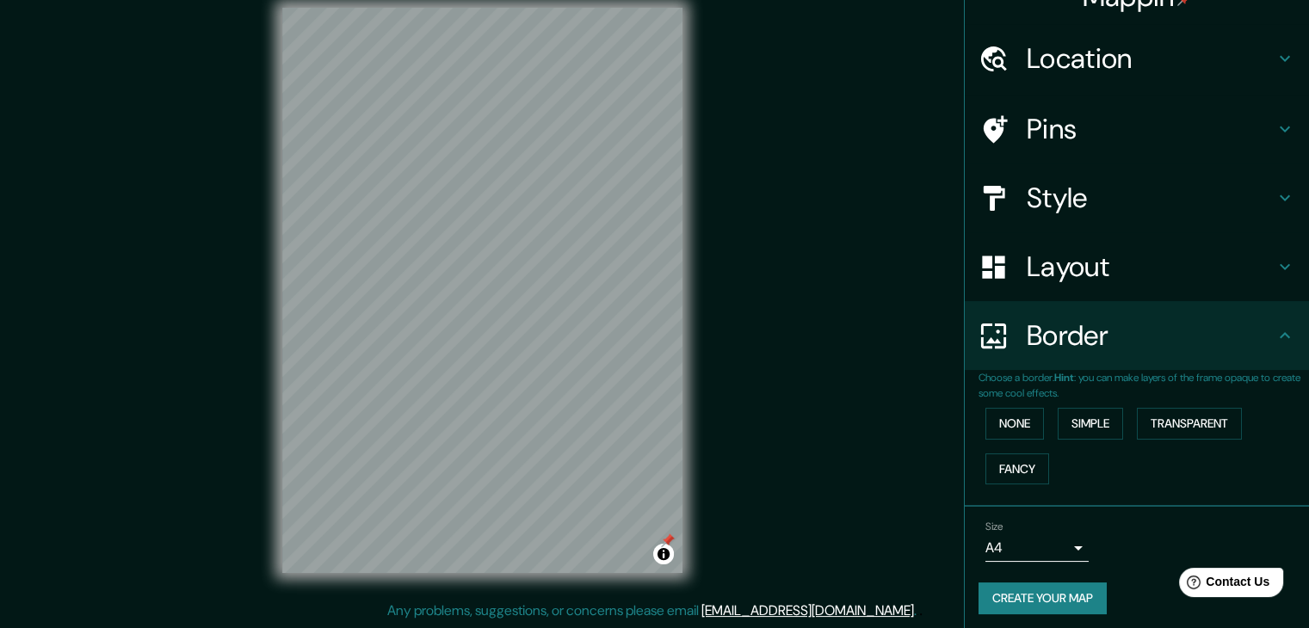
scroll to position [36, 0]
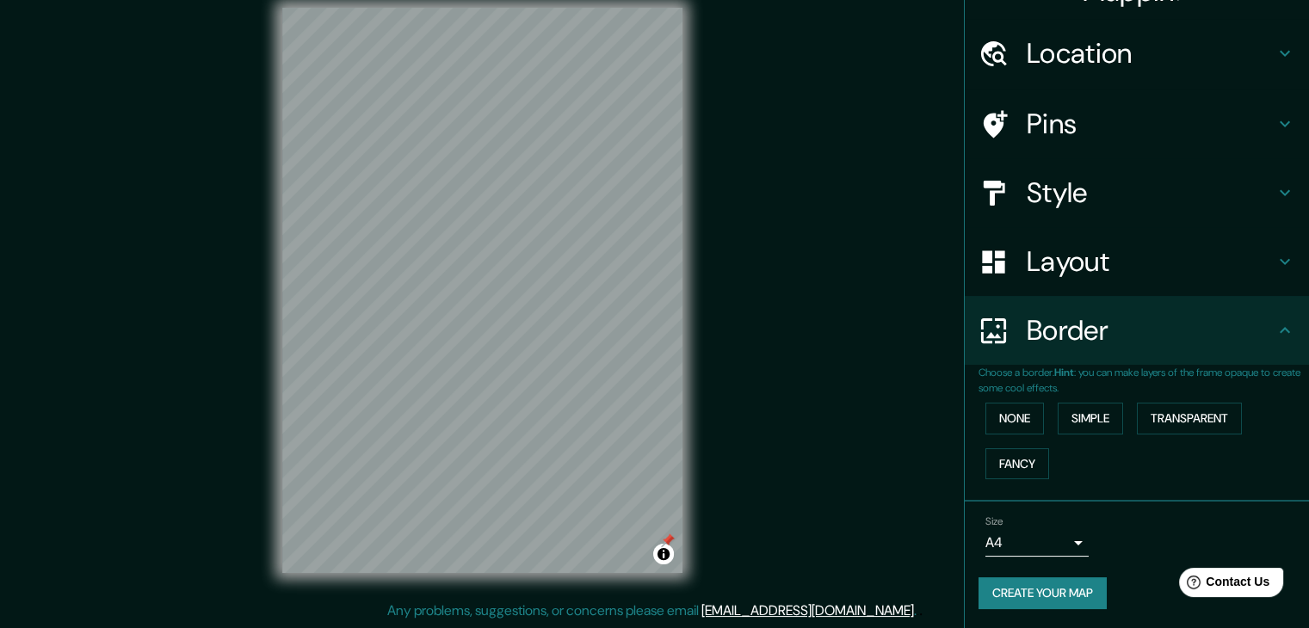
click at [1033, 592] on button "Create your map" at bounding box center [1042, 593] width 128 height 32
click at [1033, 592] on div "Create your map" at bounding box center [1136, 593] width 317 height 32
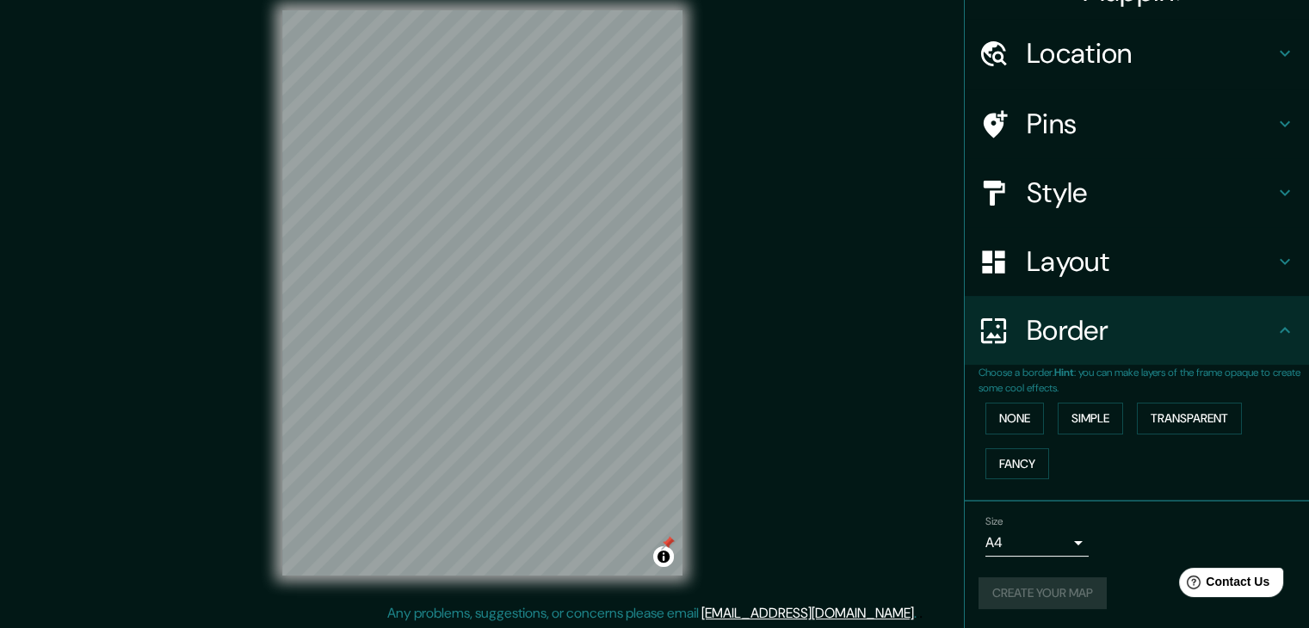
scroll to position [20, 0]
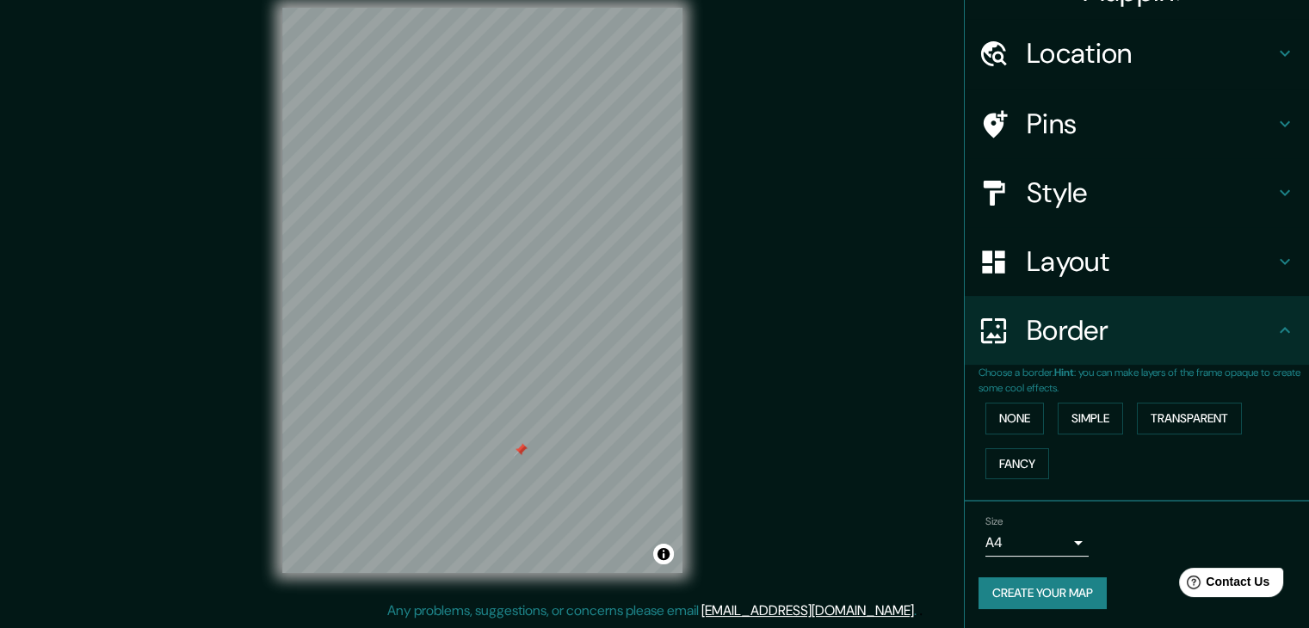
click at [1033, 589] on button "Create your map" at bounding box center [1042, 593] width 128 height 32
click at [1034, 593] on div "Create your map" at bounding box center [1136, 593] width 317 height 32
click at [1035, 546] on body "Mappin Location Monterrey, Nuevo León, México Pins Style Layout Border Choose a…" at bounding box center [654, 294] width 1309 height 628
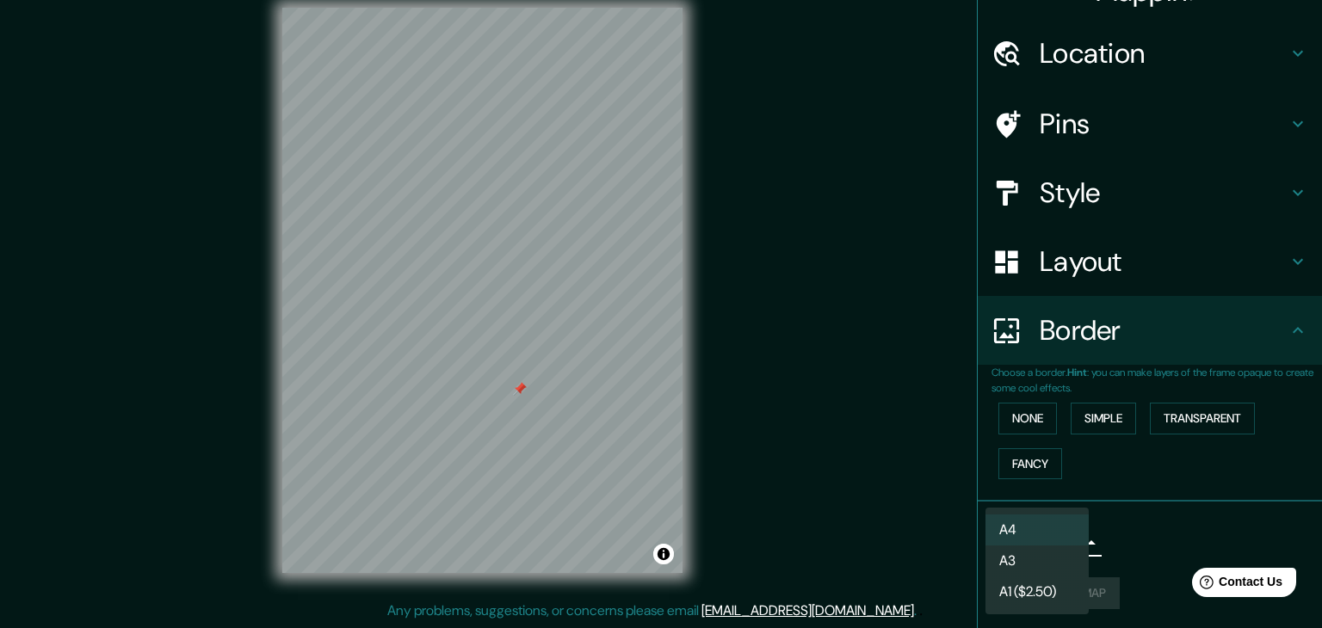
click at [1044, 531] on li "A4" at bounding box center [1036, 530] width 103 height 31
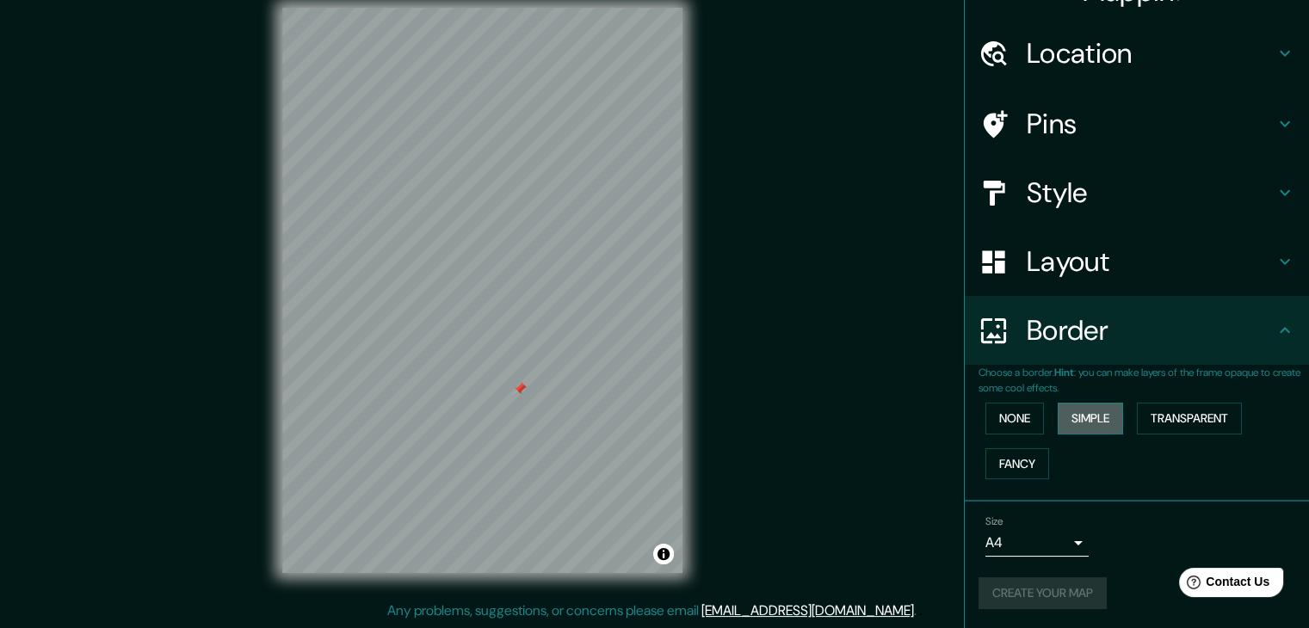
click at [1089, 415] on button "Simple" at bounding box center [1090, 419] width 65 height 32
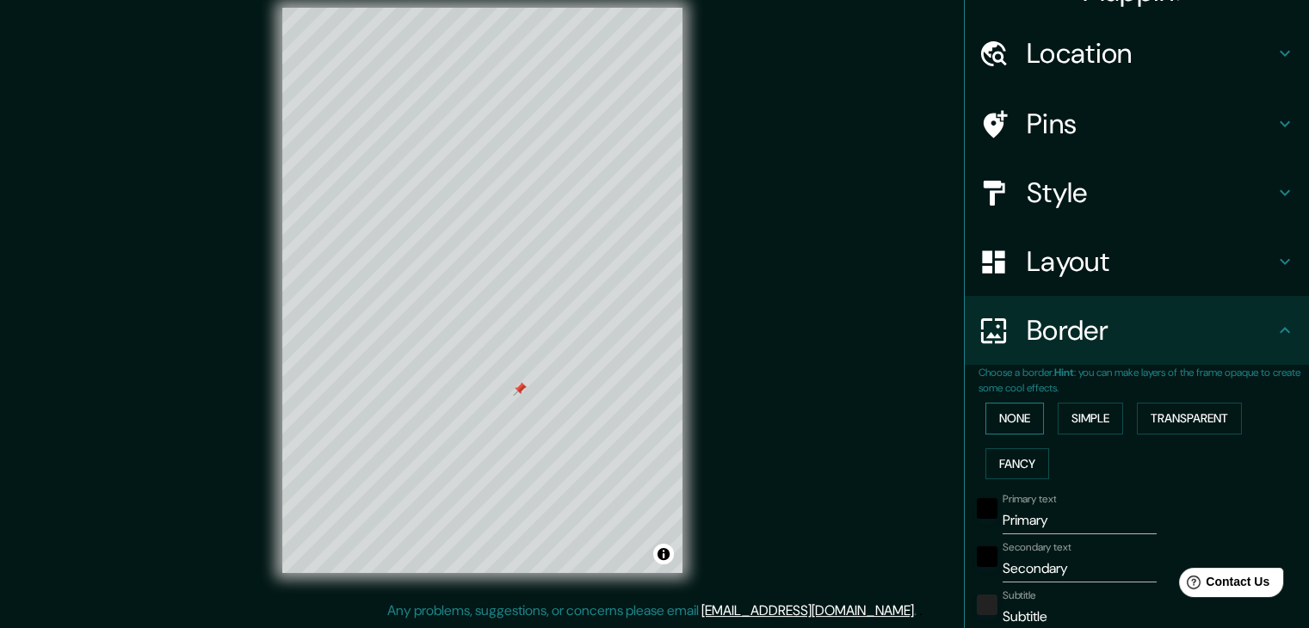
click at [1010, 414] on button "None" at bounding box center [1014, 419] width 59 height 32
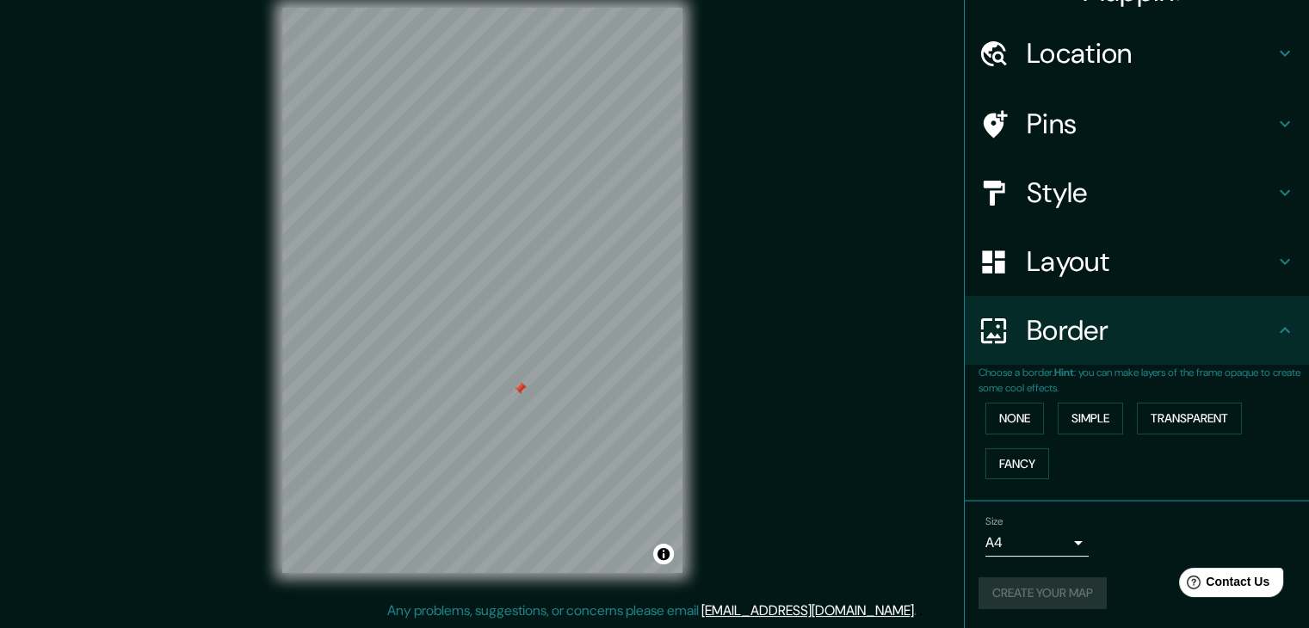
click at [1039, 522] on div "Size A4 single" at bounding box center [1036, 535] width 103 height 41
click at [1101, 264] on h4 "Layout" at bounding box center [1151, 261] width 248 height 34
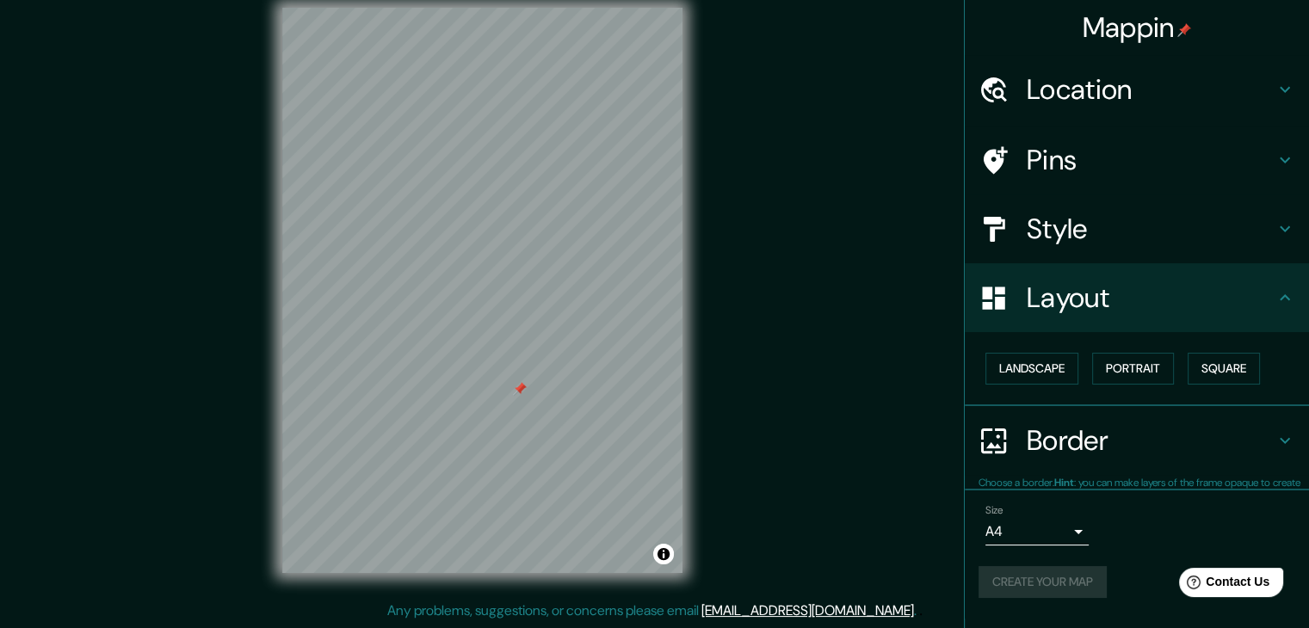
scroll to position [0, 0]
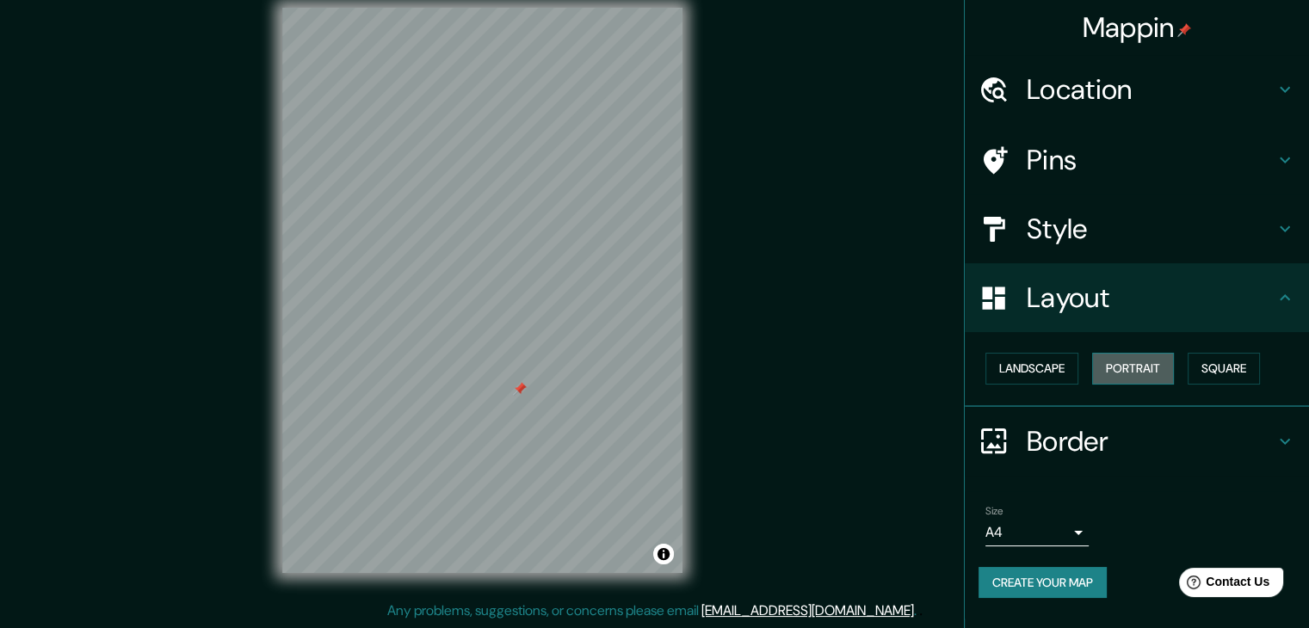
click at [1124, 366] on button "Portrait" at bounding box center [1133, 369] width 82 height 32
click at [1049, 588] on button "Create your map" at bounding box center [1042, 583] width 128 height 32
drag, startPoint x: 505, startPoint y: 472, endPoint x: 519, endPoint y: 473, distance: 13.8
click at [520, 474] on div at bounding box center [522, 471] width 14 height 14
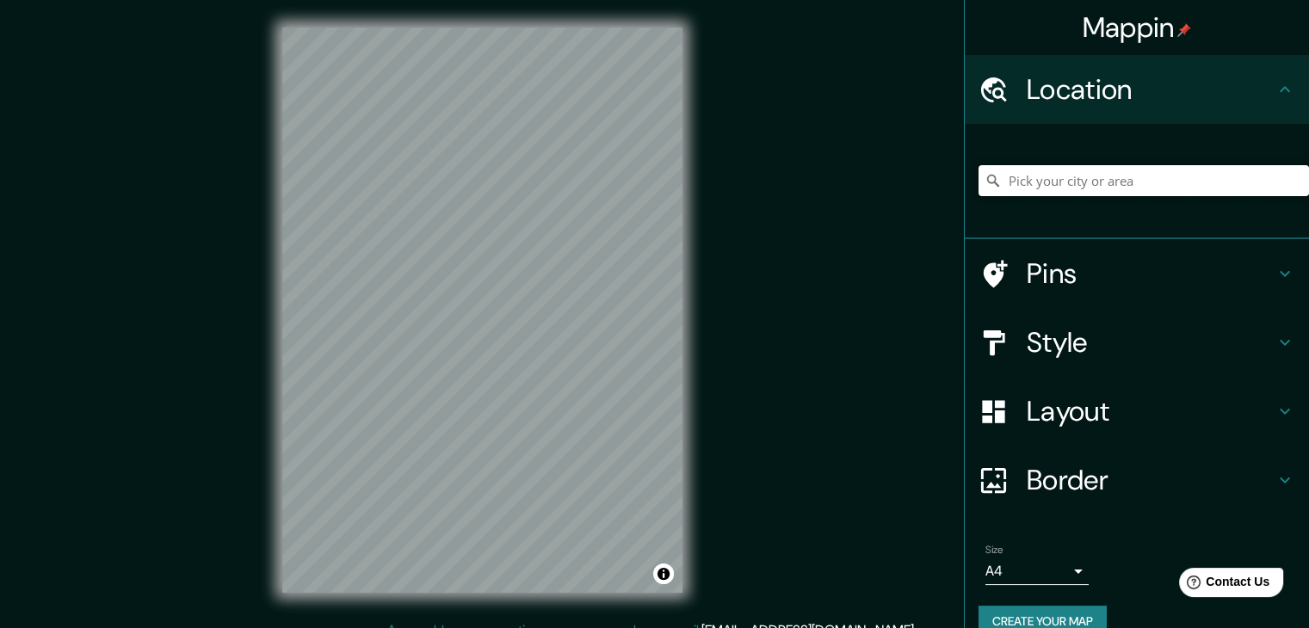
click at [1053, 179] on input "Pick your city or area" at bounding box center [1143, 180] width 330 height 31
paste input "[GEOGRAPHIC_DATA], [PERSON_NAME][GEOGRAPHIC_DATA]"
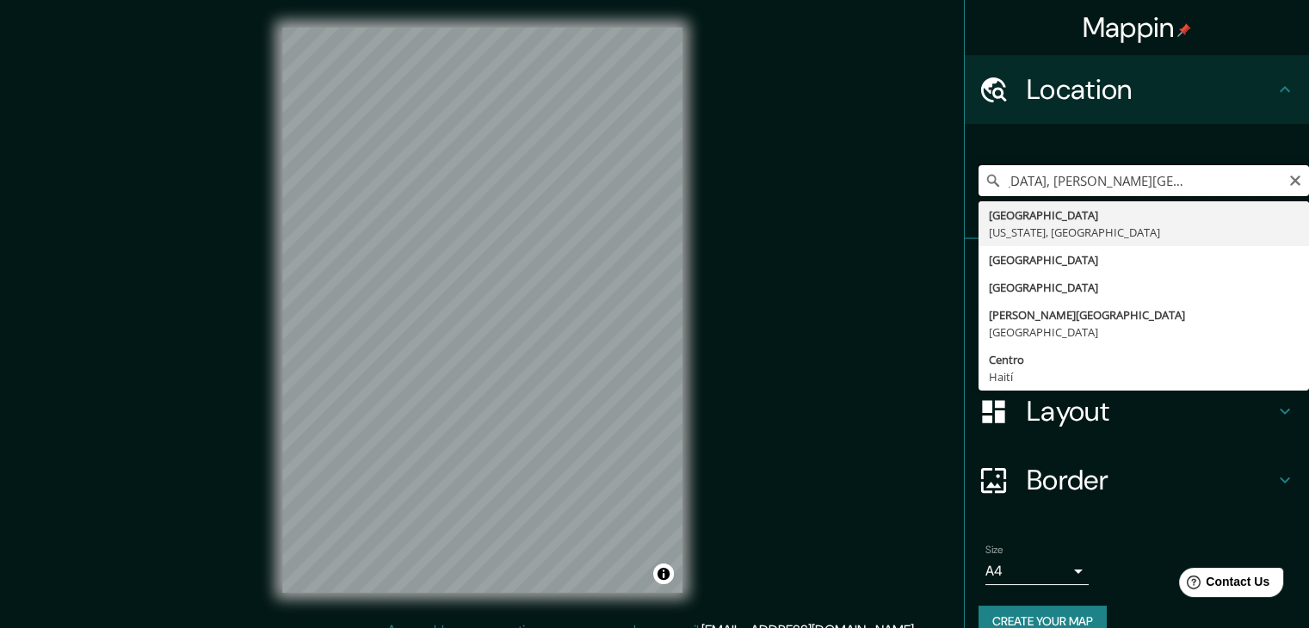
click at [1050, 176] on input "[GEOGRAPHIC_DATA], [PERSON_NAME][GEOGRAPHIC_DATA]" at bounding box center [1143, 180] width 330 height 31
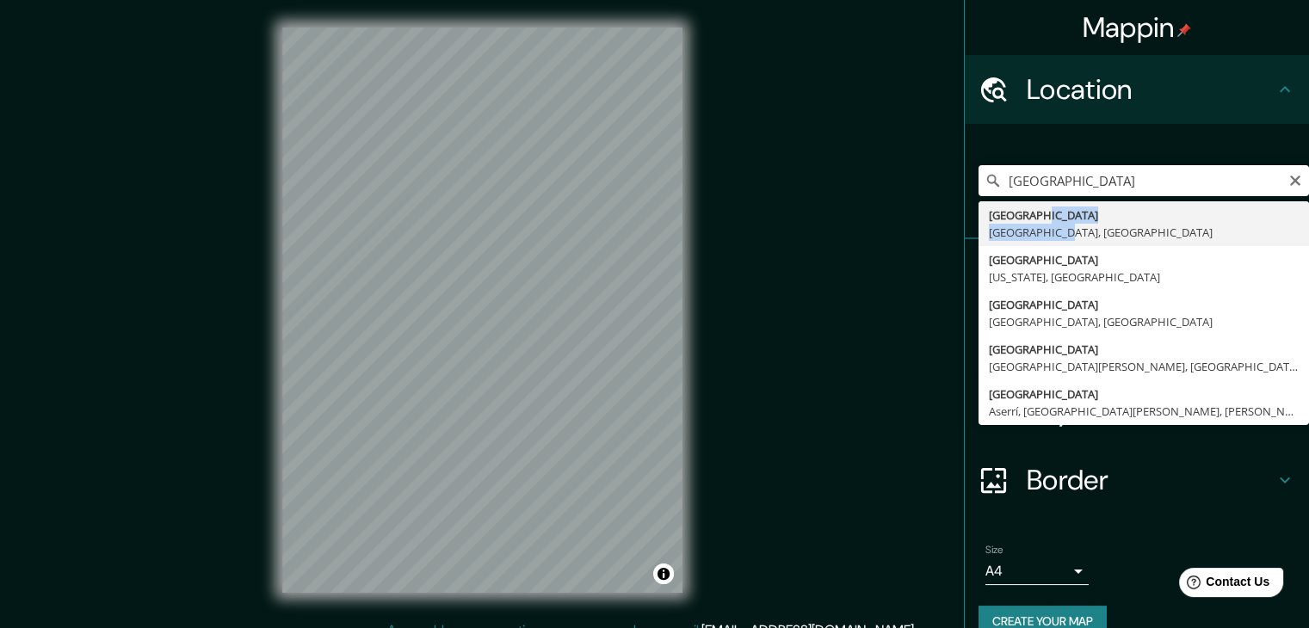
type input "[GEOGRAPHIC_DATA], [GEOGRAPHIC_DATA], [GEOGRAPHIC_DATA]"
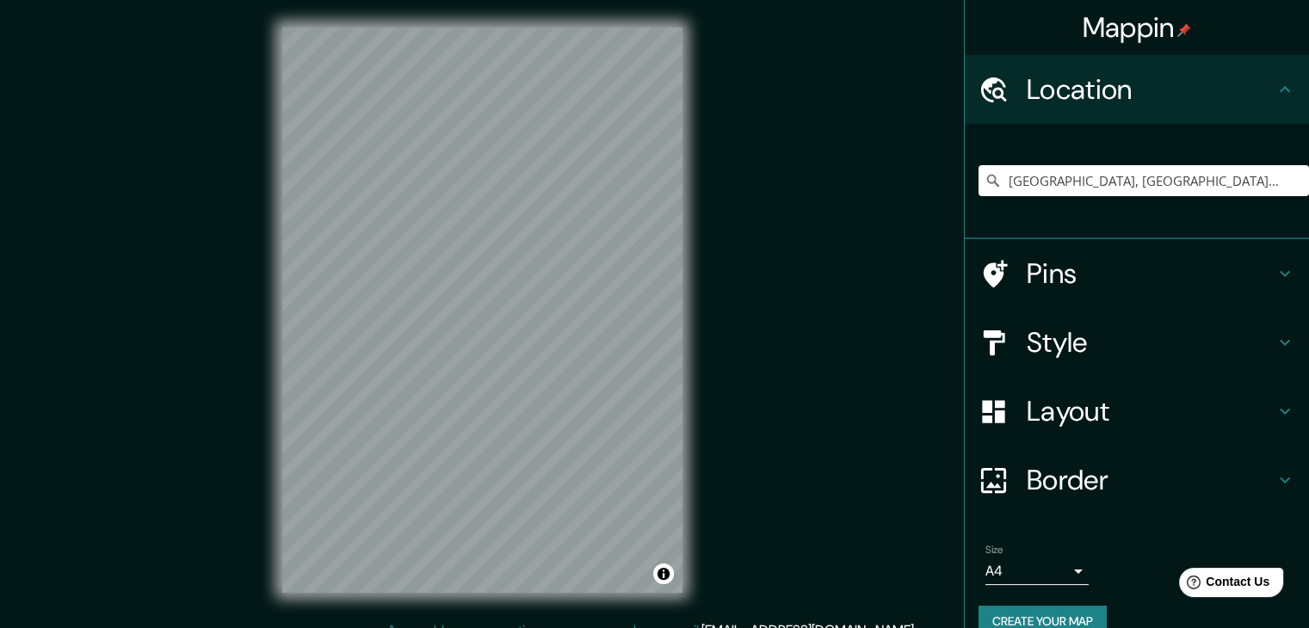
click at [1041, 333] on h4 "Style" at bounding box center [1151, 342] width 248 height 34
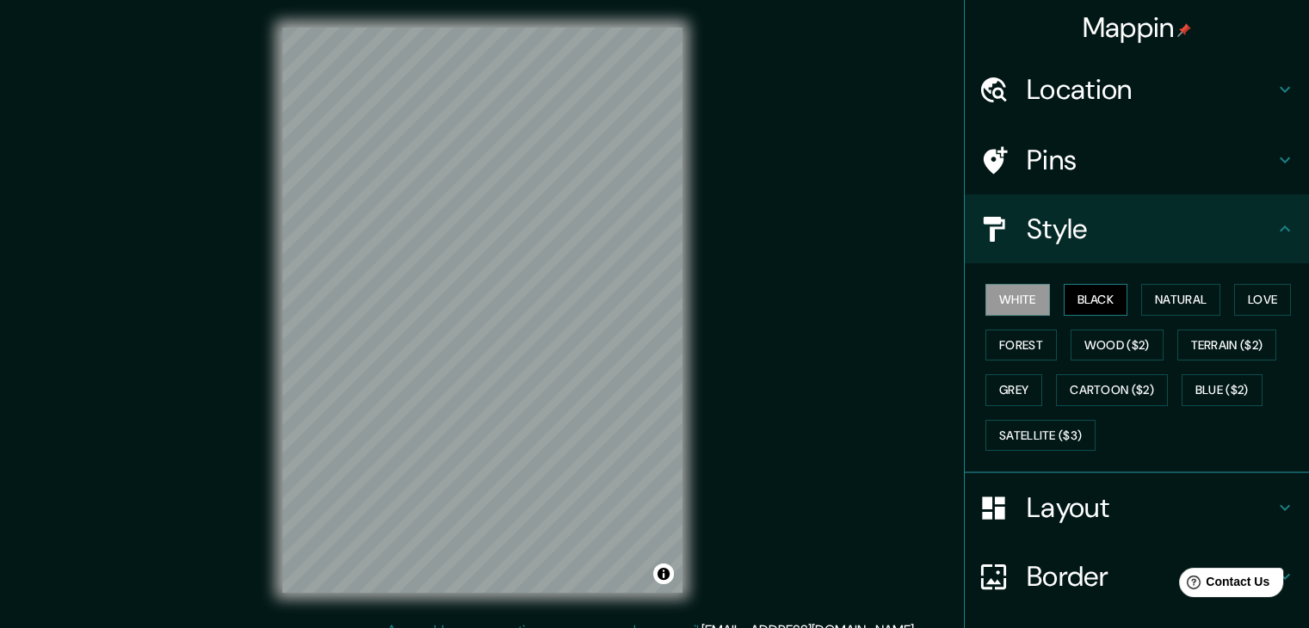
click at [1081, 295] on button "Black" at bounding box center [1096, 300] width 65 height 32
click at [276, 342] on div "© Mapbox © OpenStreetMap Improve this map" at bounding box center [482, 310] width 455 height 620
click at [1062, 407] on div "Mappin Location [GEOGRAPHIC_DATA], [GEOGRAPHIC_DATA], [GEOGRAPHIC_DATA] Pins St…" at bounding box center [654, 324] width 1309 height 648
click at [800, 396] on div "Mappin Location [GEOGRAPHIC_DATA], [GEOGRAPHIC_DATA], [GEOGRAPHIC_DATA] Pins St…" at bounding box center [654, 324] width 1309 height 648
click at [1095, 231] on h4 "Style" at bounding box center [1151, 229] width 248 height 34
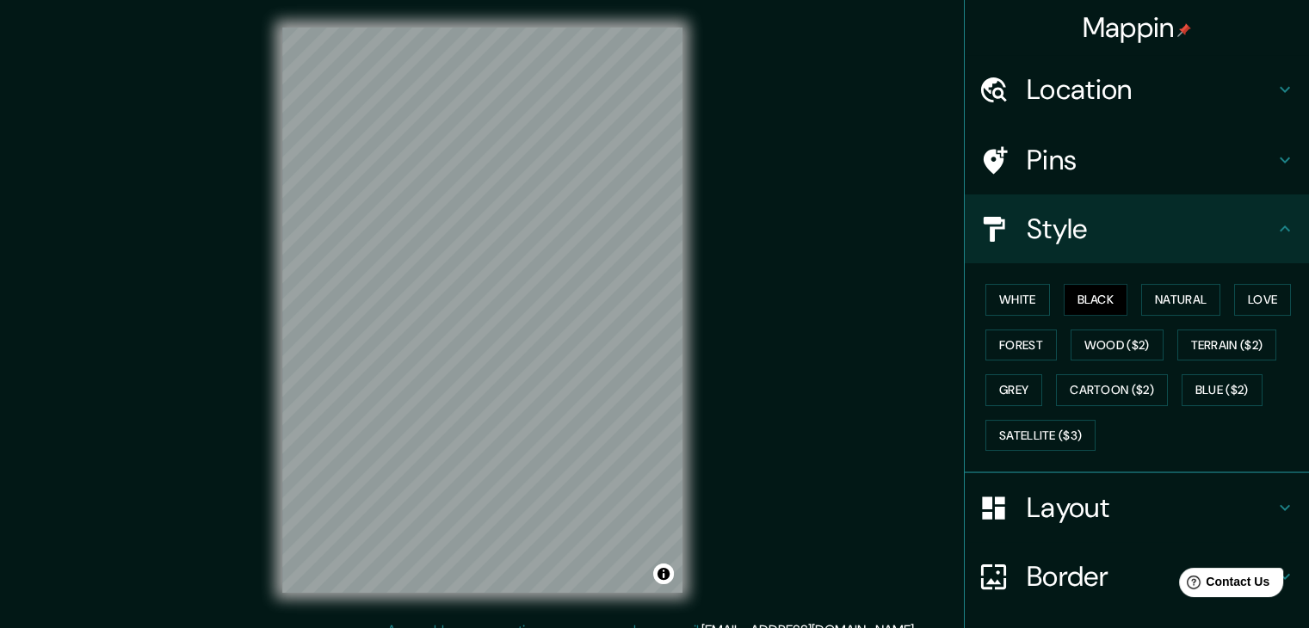
click at [1085, 498] on h4 "Layout" at bounding box center [1151, 507] width 248 height 34
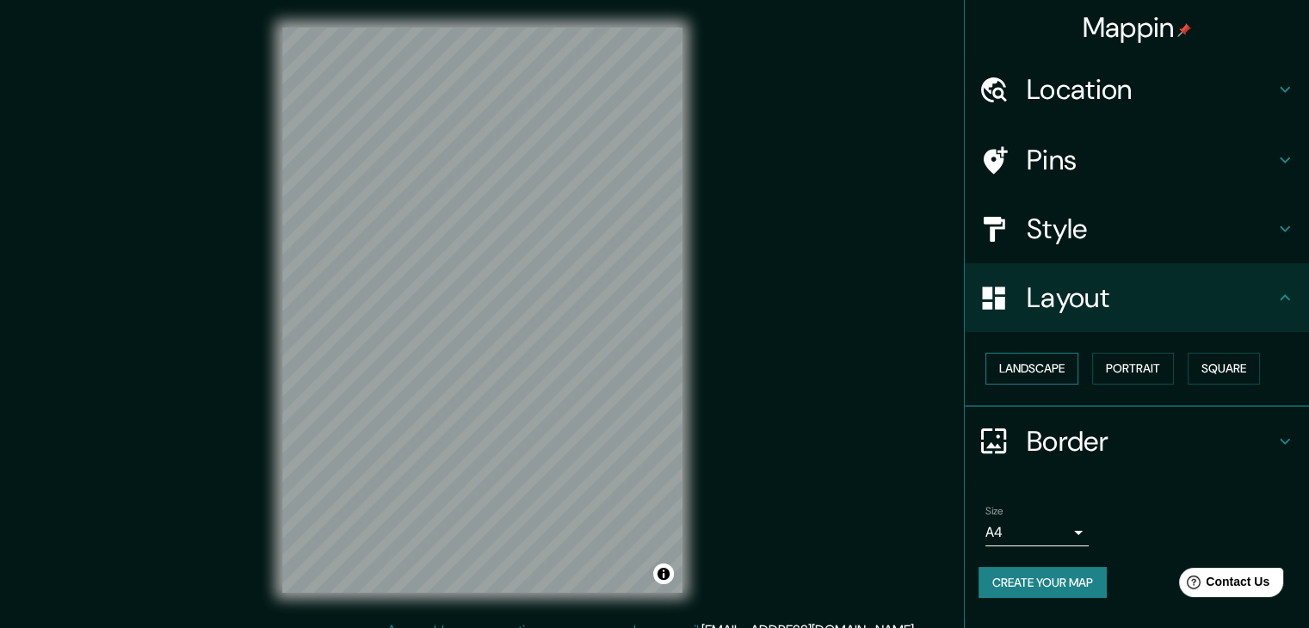
click at [1041, 354] on button "Landscape" at bounding box center [1031, 369] width 93 height 32
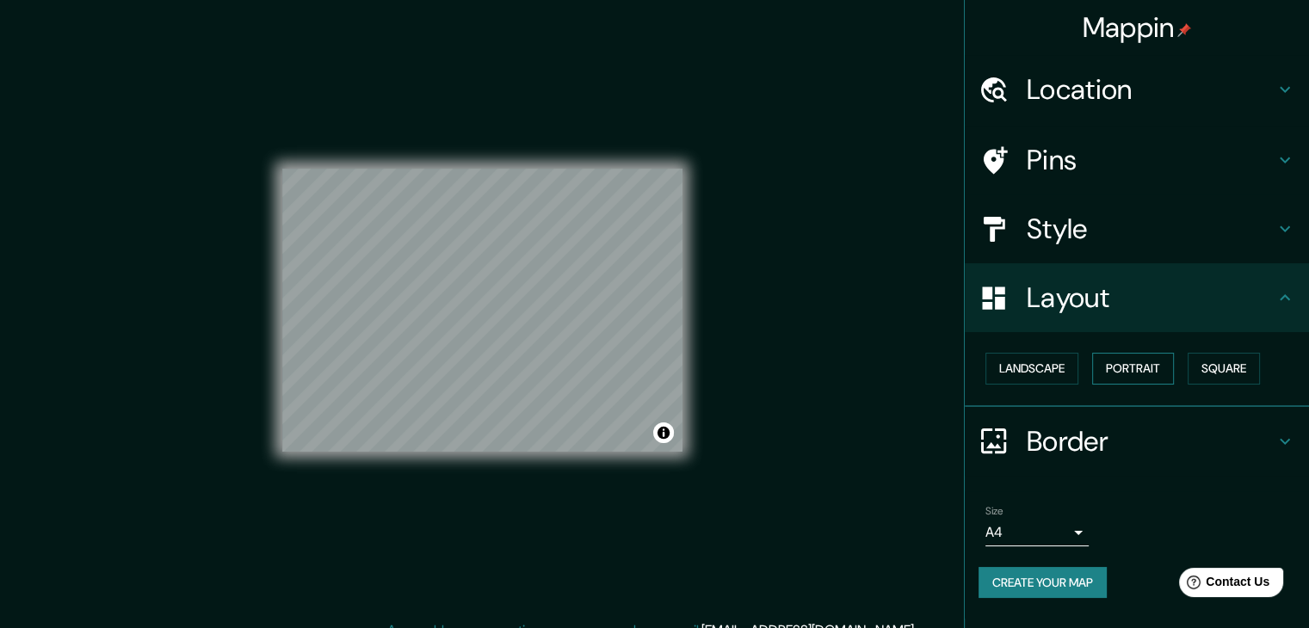
click at [1131, 364] on button "Portrait" at bounding box center [1133, 369] width 82 height 32
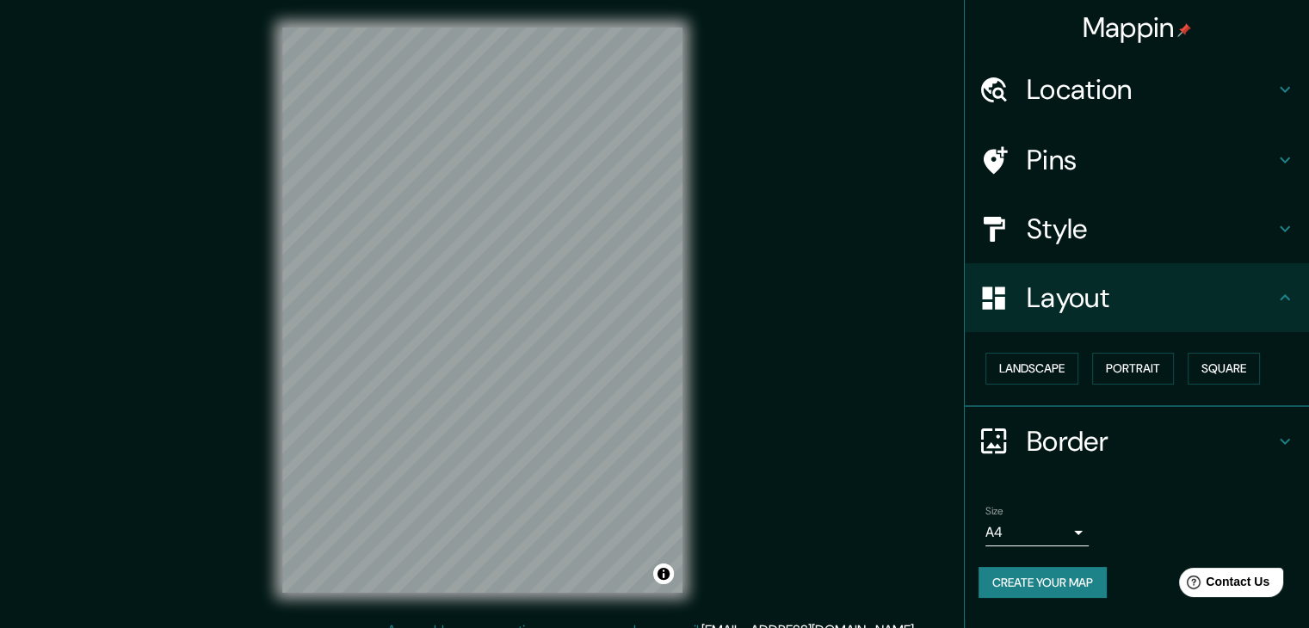
click at [1287, 299] on icon at bounding box center [1285, 297] width 10 height 6
click at [1295, 241] on div "Style" at bounding box center [1137, 228] width 344 height 69
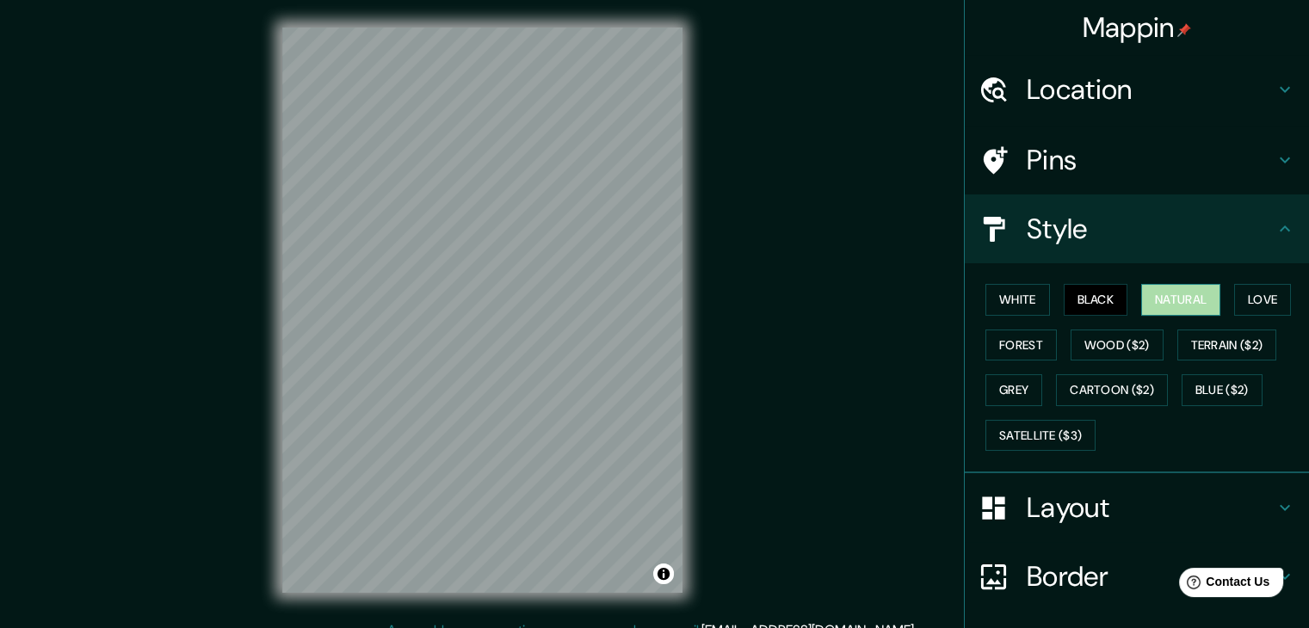
click at [1175, 302] on button "Natural" at bounding box center [1180, 300] width 79 height 32
click at [1239, 296] on button "Love" at bounding box center [1262, 300] width 57 height 32
click at [1057, 324] on div "White Black Natural Love Forest Wood ($2) Terrain ($2) Grey Cartoon ($2) Blue (…" at bounding box center [1143, 367] width 330 height 181
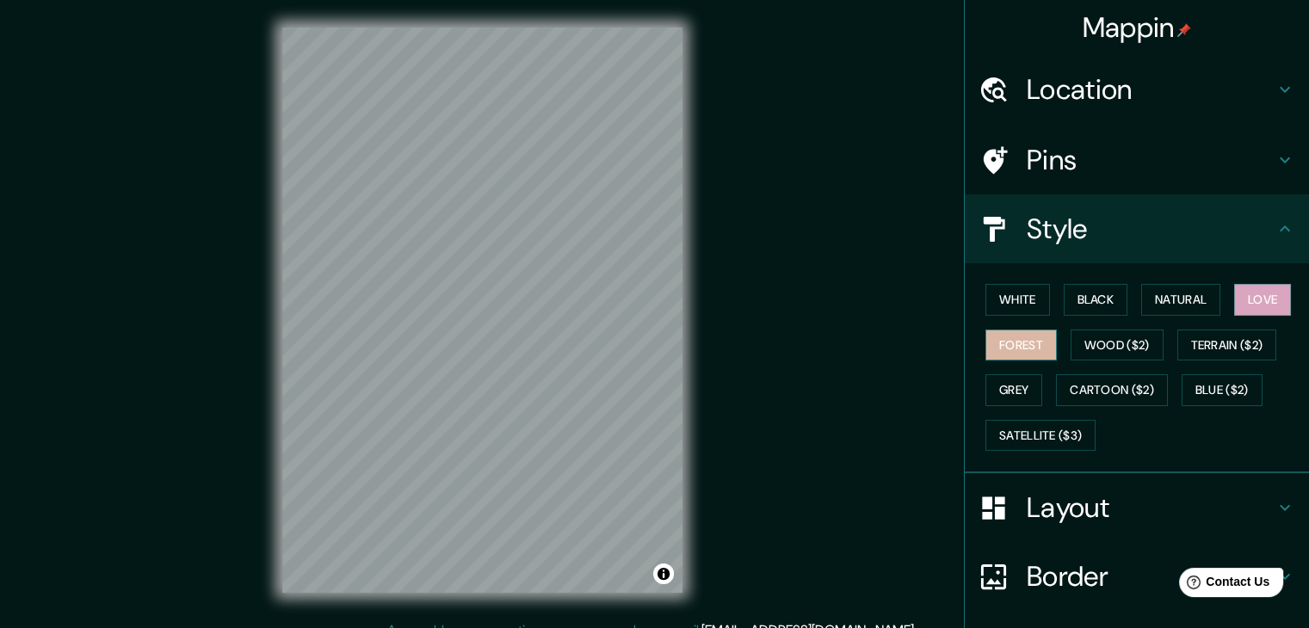
click at [1009, 352] on button "Forest" at bounding box center [1020, 346] width 71 height 32
click at [1095, 338] on button "Wood ($2)" at bounding box center [1116, 346] width 93 height 32
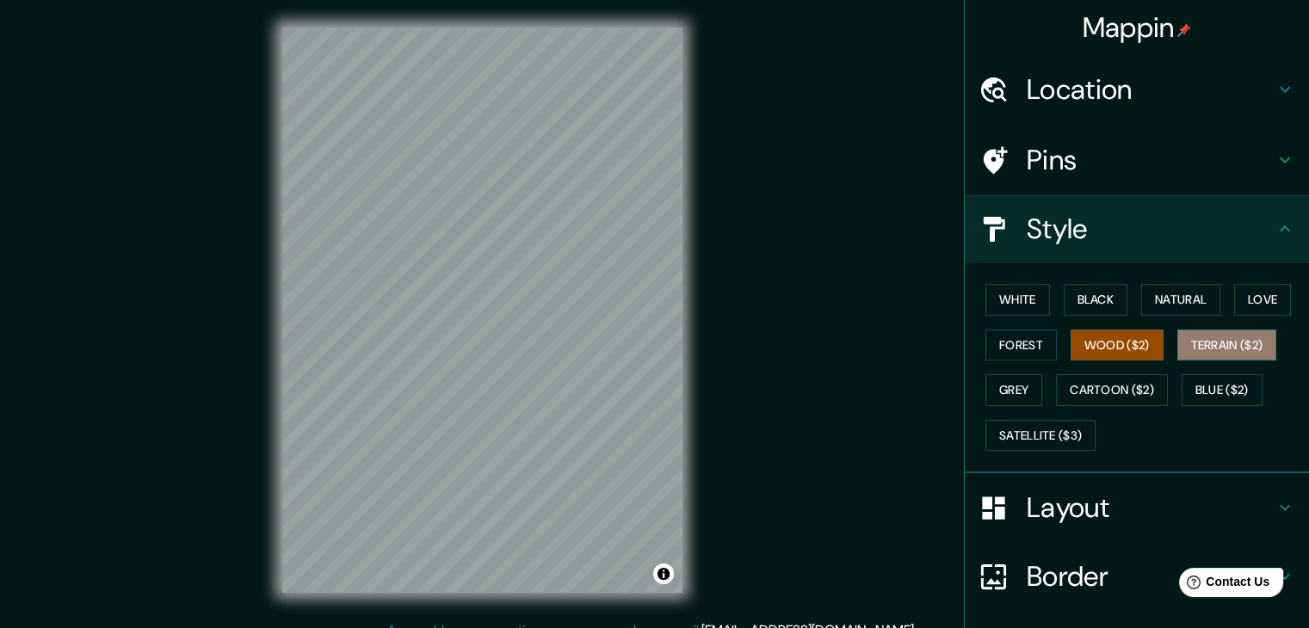
click at [1188, 349] on button "Terrain ($2)" at bounding box center [1227, 346] width 100 height 32
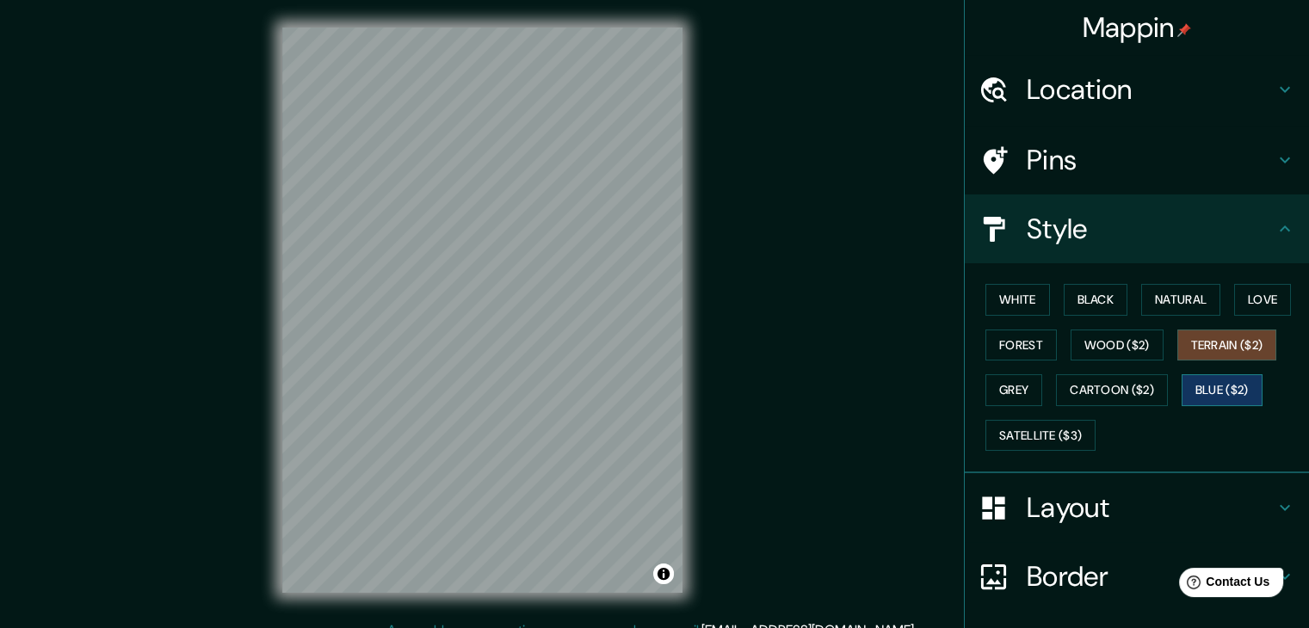
click at [1210, 391] on button "Blue ($2)" at bounding box center [1221, 390] width 81 height 32
click at [1112, 393] on button "Cartoon ($2)" at bounding box center [1112, 390] width 112 height 32
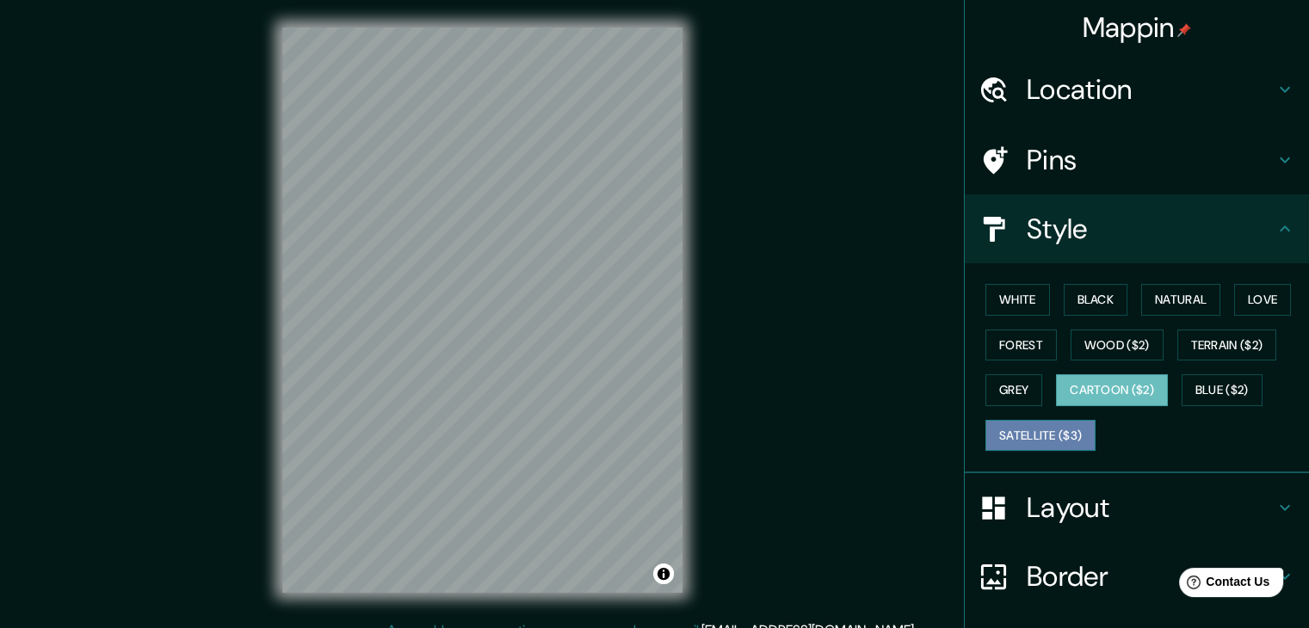
click at [1026, 431] on button "Satellite ($3)" at bounding box center [1040, 436] width 110 height 32
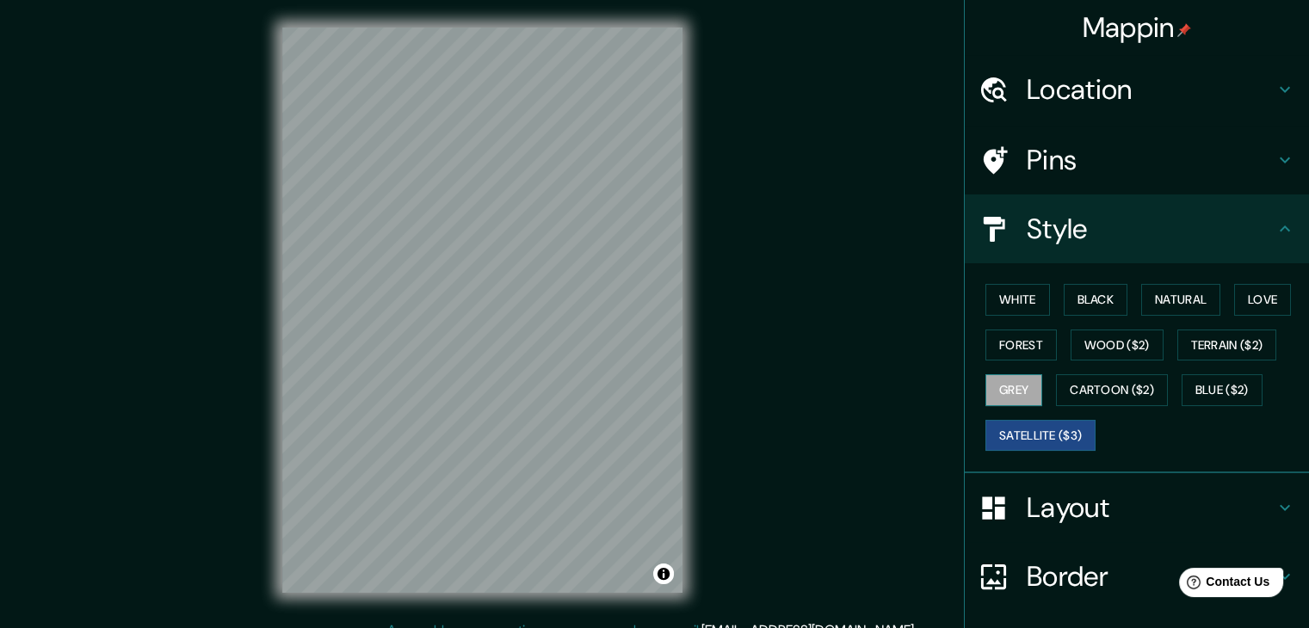
click at [1009, 388] on button "Grey" at bounding box center [1013, 390] width 57 height 32
click at [1096, 309] on button "Black" at bounding box center [1096, 300] width 65 height 32
click at [990, 383] on button "Grey" at bounding box center [1013, 390] width 57 height 32
click at [1085, 302] on button "Black" at bounding box center [1096, 300] width 65 height 32
click at [986, 388] on button "Grey" at bounding box center [1013, 390] width 57 height 32
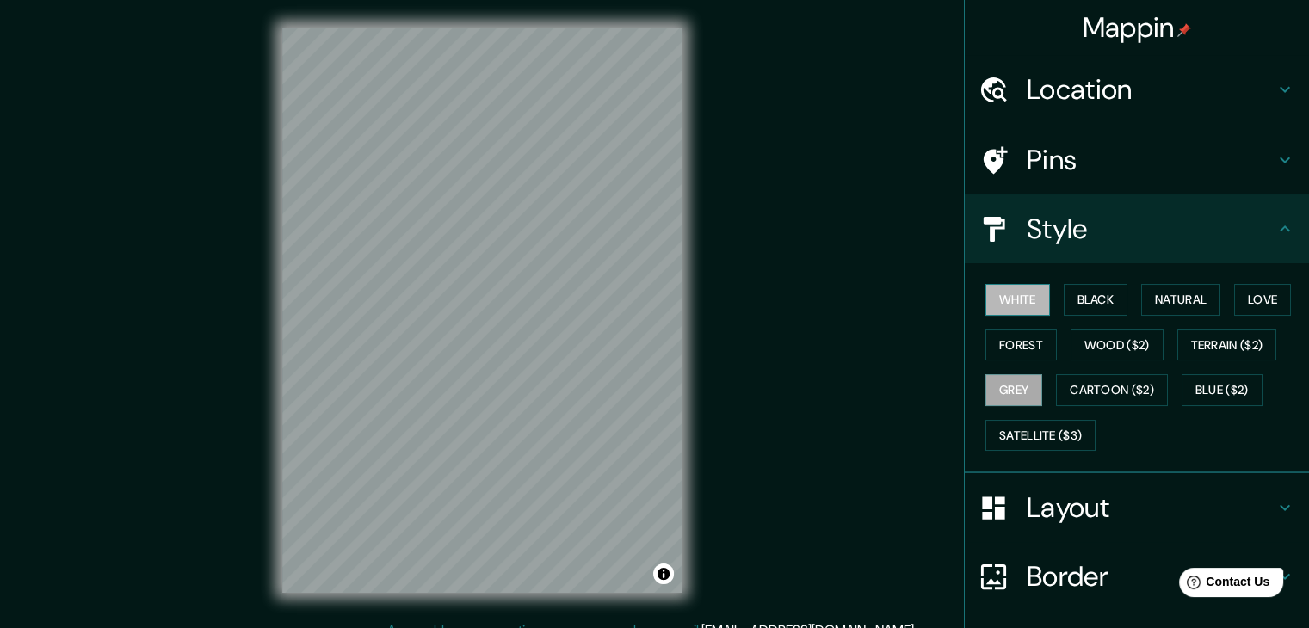
click at [1012, 304] on button "White" at bounding box center [1017, 300] width 65 height 32
click at [1181, 300] on button "Natural" at bounding box center [1180, 300] width 79 height 32
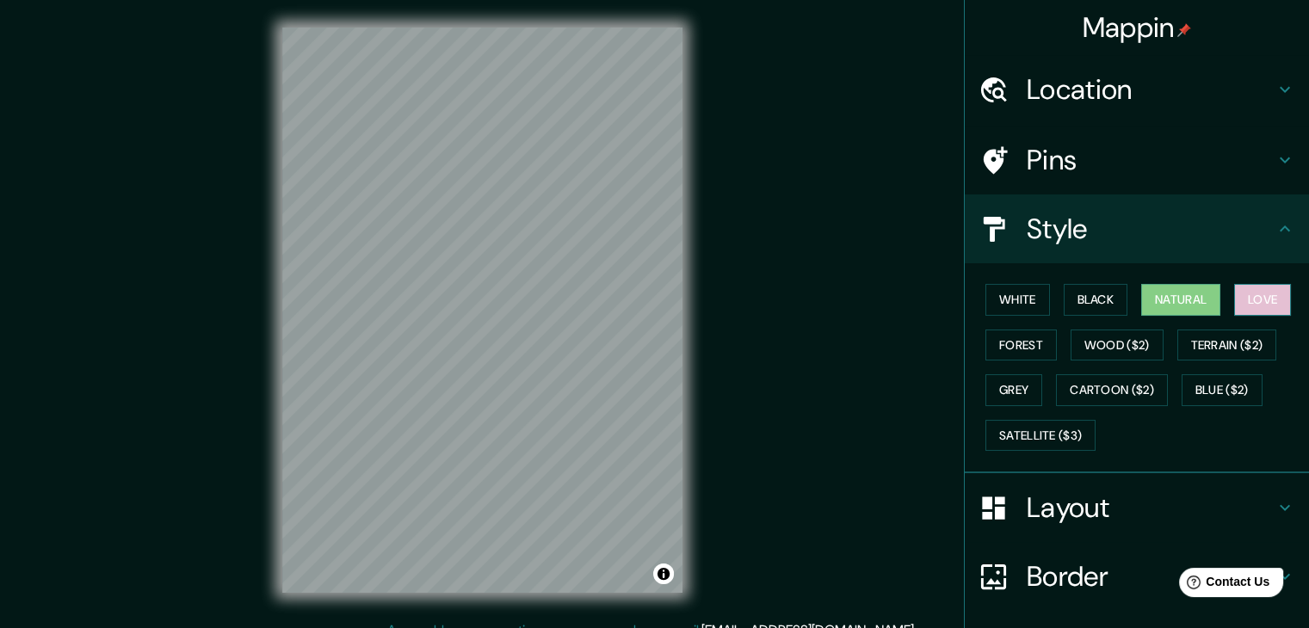
click at [1251, 307] on button "Love" at bounding box center [1262, 300] width 57 height 32
click at [87, 251] on div "Mappin Location [GEOGRAPHIC_DATA], [GEOGRAPHIC_DATA], [GEOGRAPHIC_DATA] Pins St…" at bounding box center [654, 324] width 1309 height 648
click at [719, 418] on div "Mappin Location [GEOGRAPHIC_DATA], [GEOGRAPHIC_DATA], [GEOGRAPHIC_DATA] Pins St…" at bounding box center [654, 324] width 1309 height 648
